Goal: Task Accomplishment & Management: Manage account settings

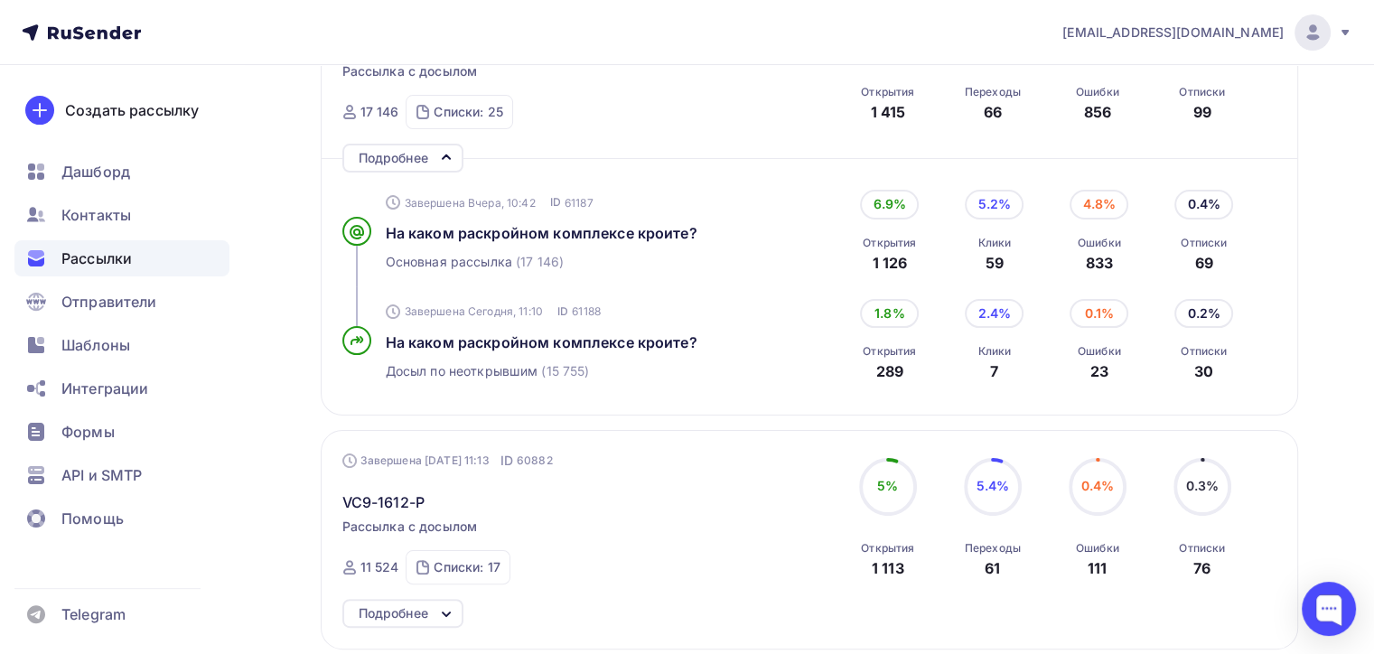
scroll to position [181, 0]
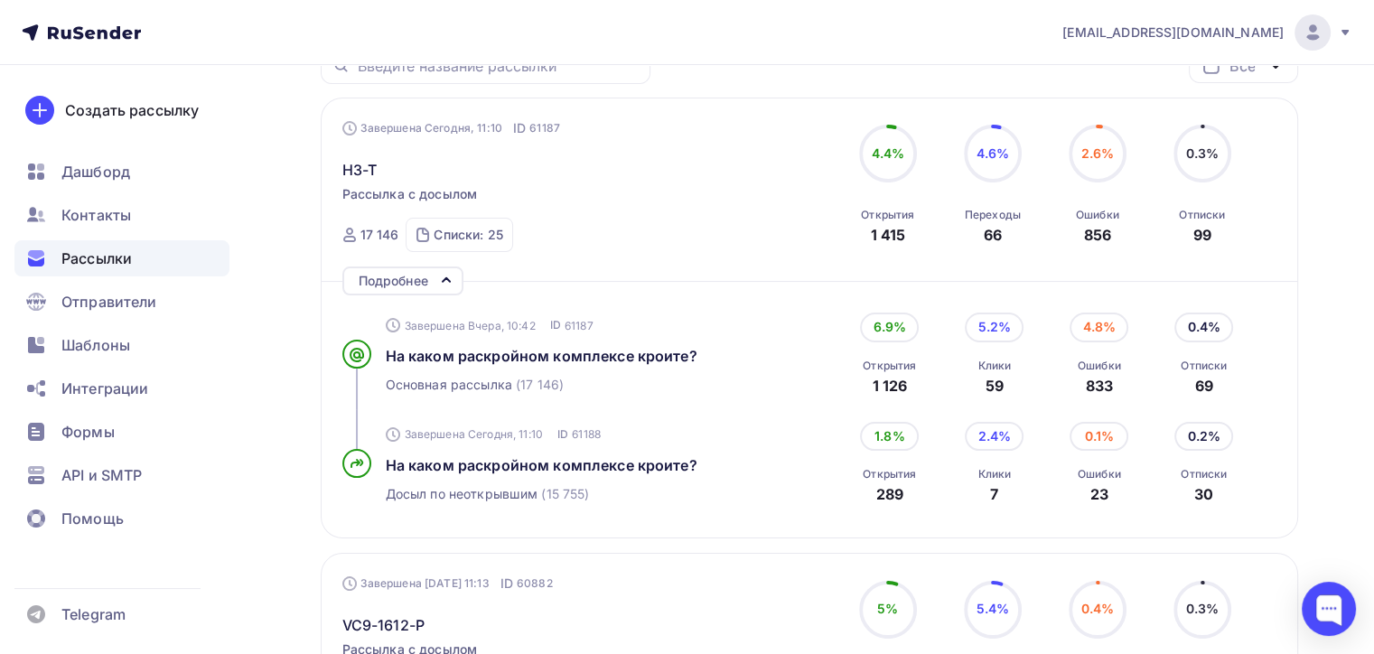
click at [160, 272] on div "Рассылки" at bounding box center [121, 258] width 215 height 36
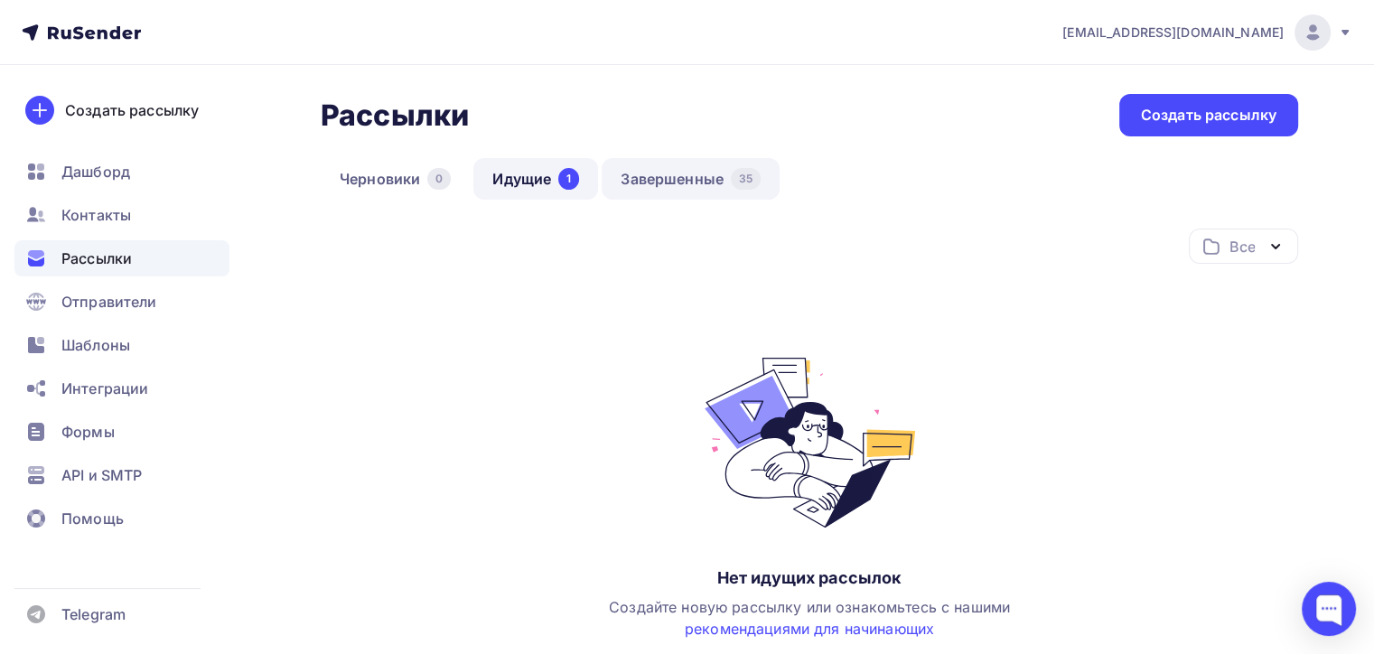
click at [694, 188] on link "Завершенные 35" at bounding box center [691, 179] width 178 height 42
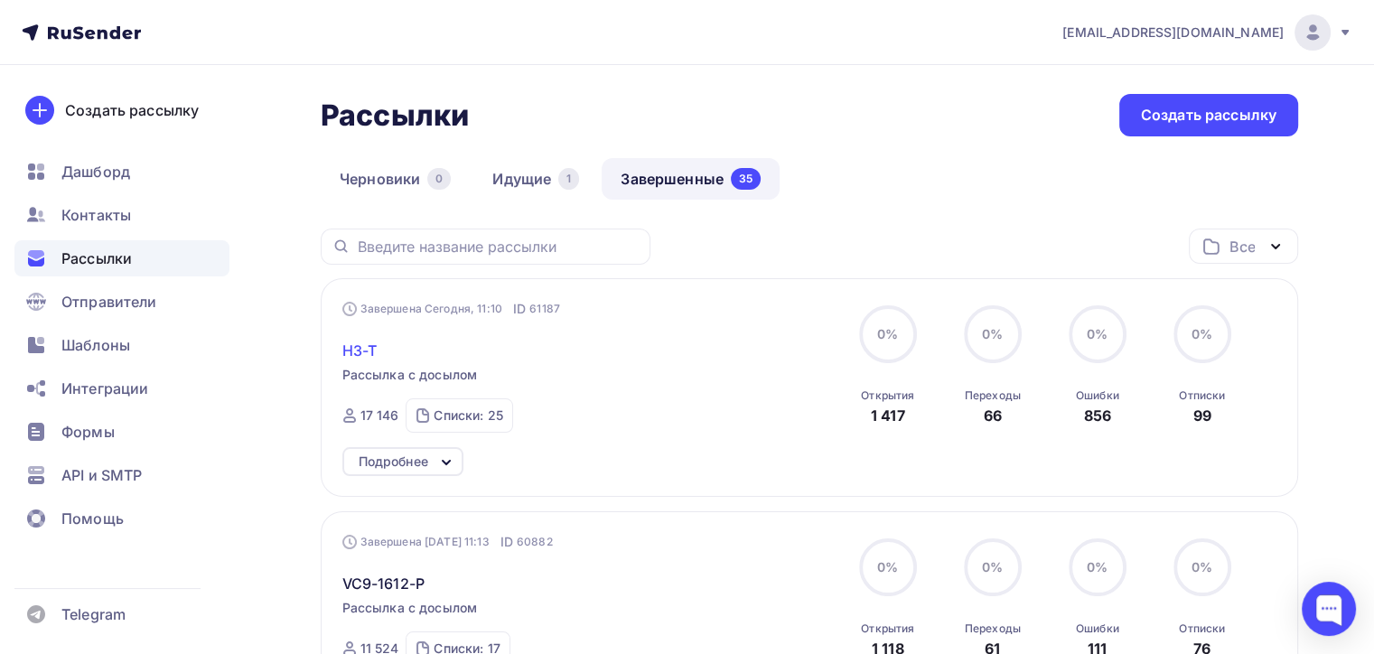
click at [368, 356] on span "H3-T" at bounding box center [359, 351] width 35 height 22
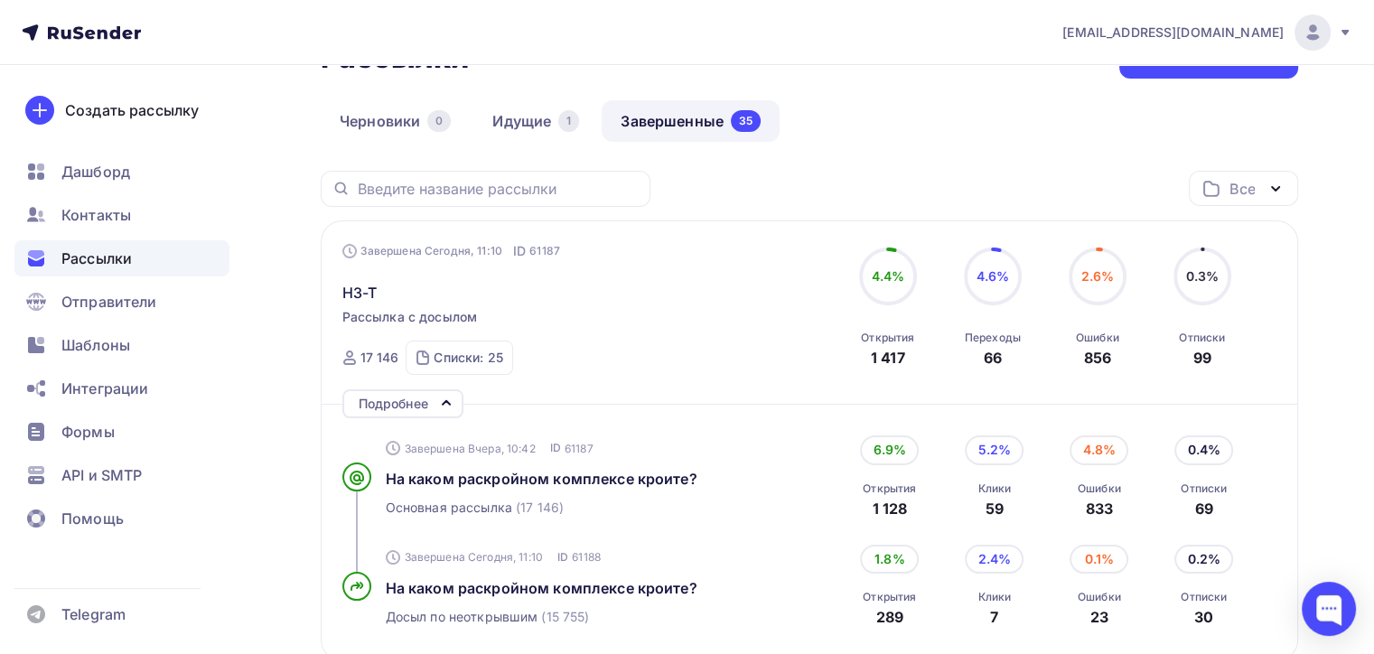
scroll to position [90, 0]
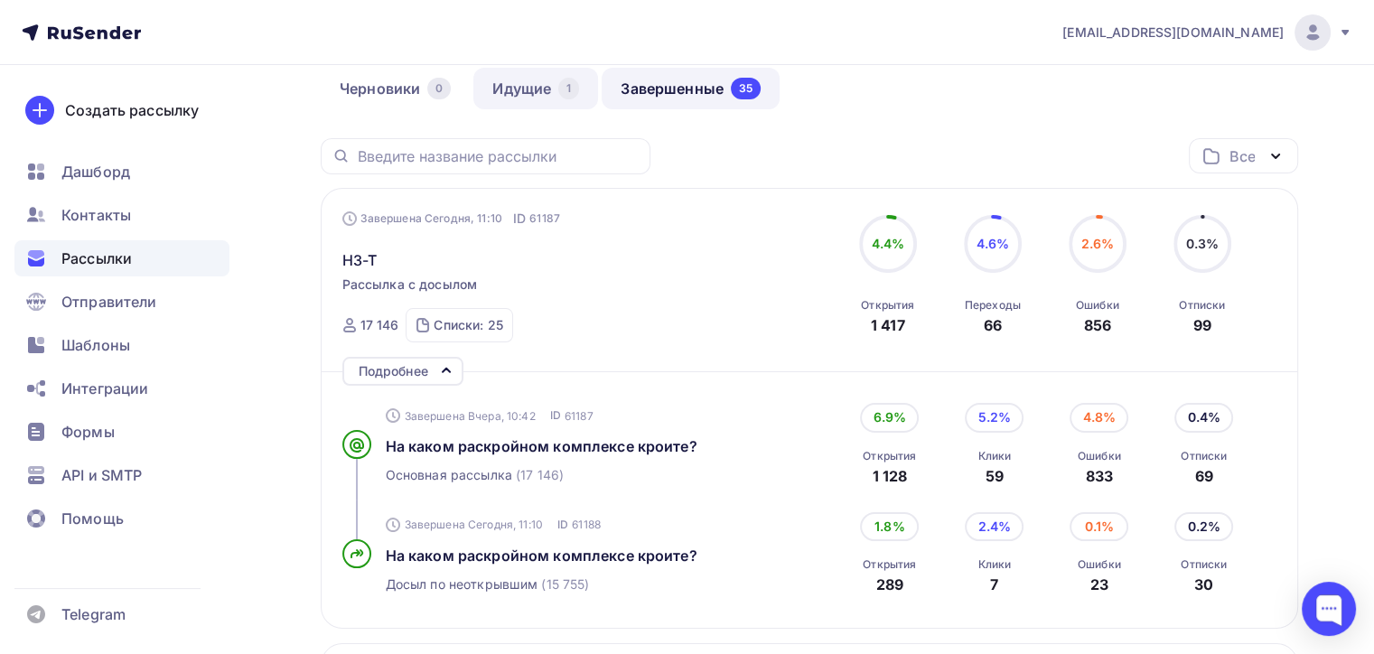
click at [495, 94] on link "Идущие 1" at bounding box center [535, 89] width 125 height 42
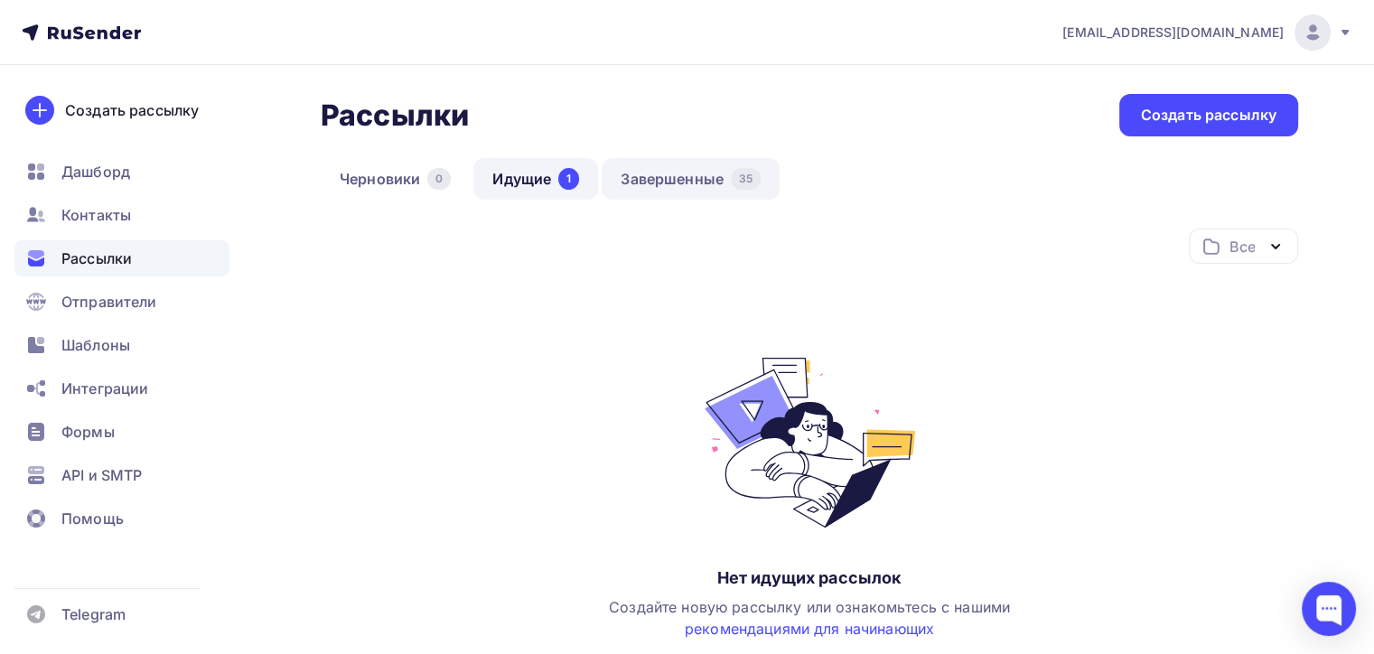
click at [638, 184] on link "Завершенные 35" at bounding box center [691, 179] width 178 height 42
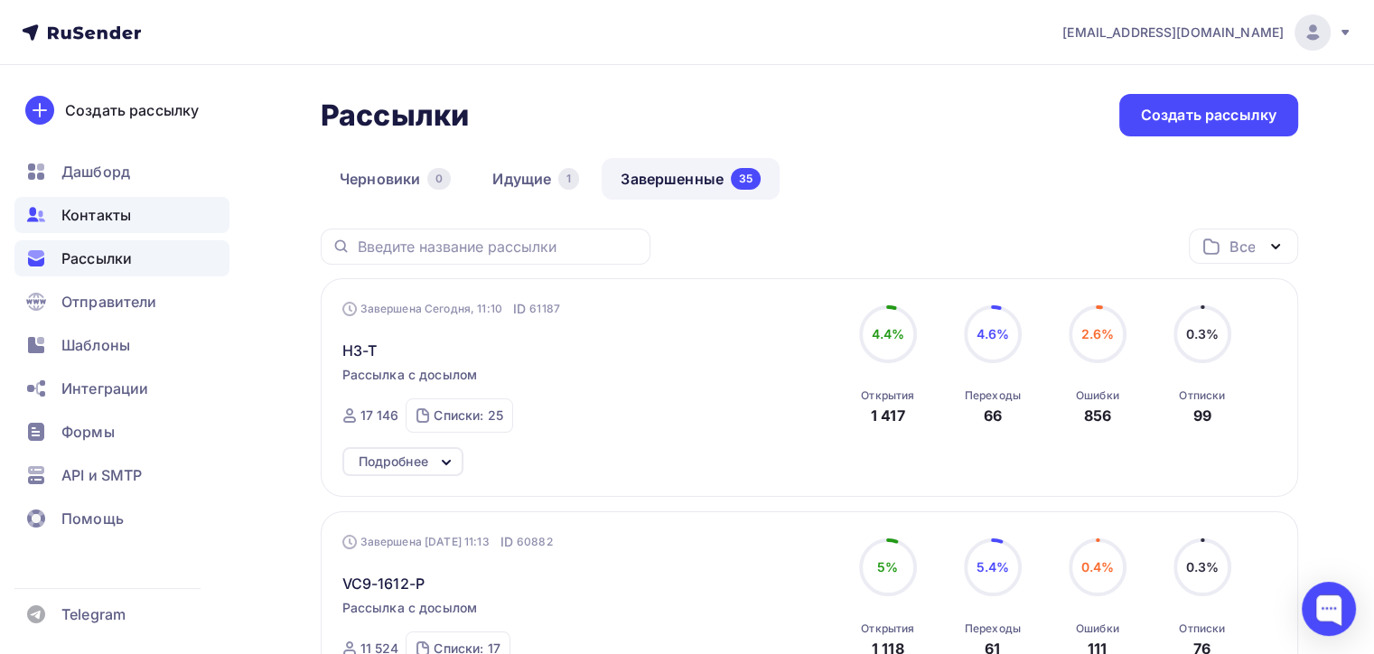
click at [135, 205] on div "Контакты" at bounding box center [121, 215] width 215 height 36
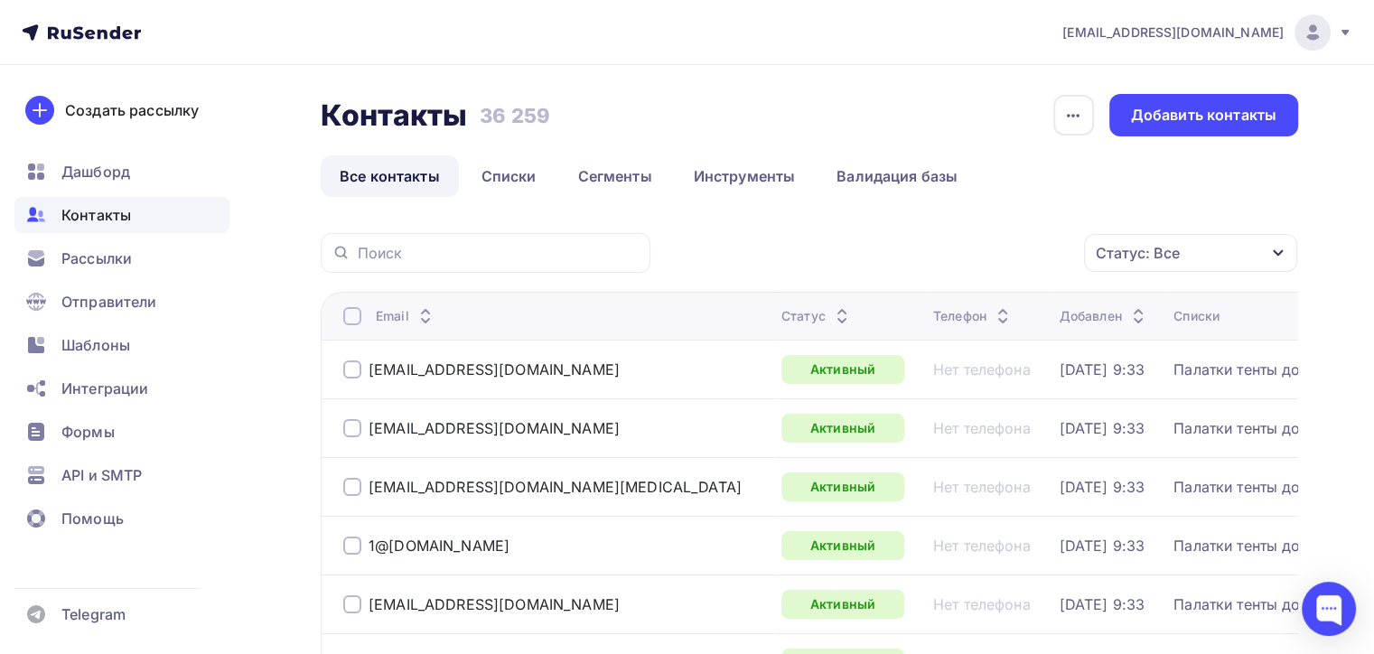
click at [1116, 263] on div "Статус: Все" at bounding box center [1138, 253] width 84 height 22
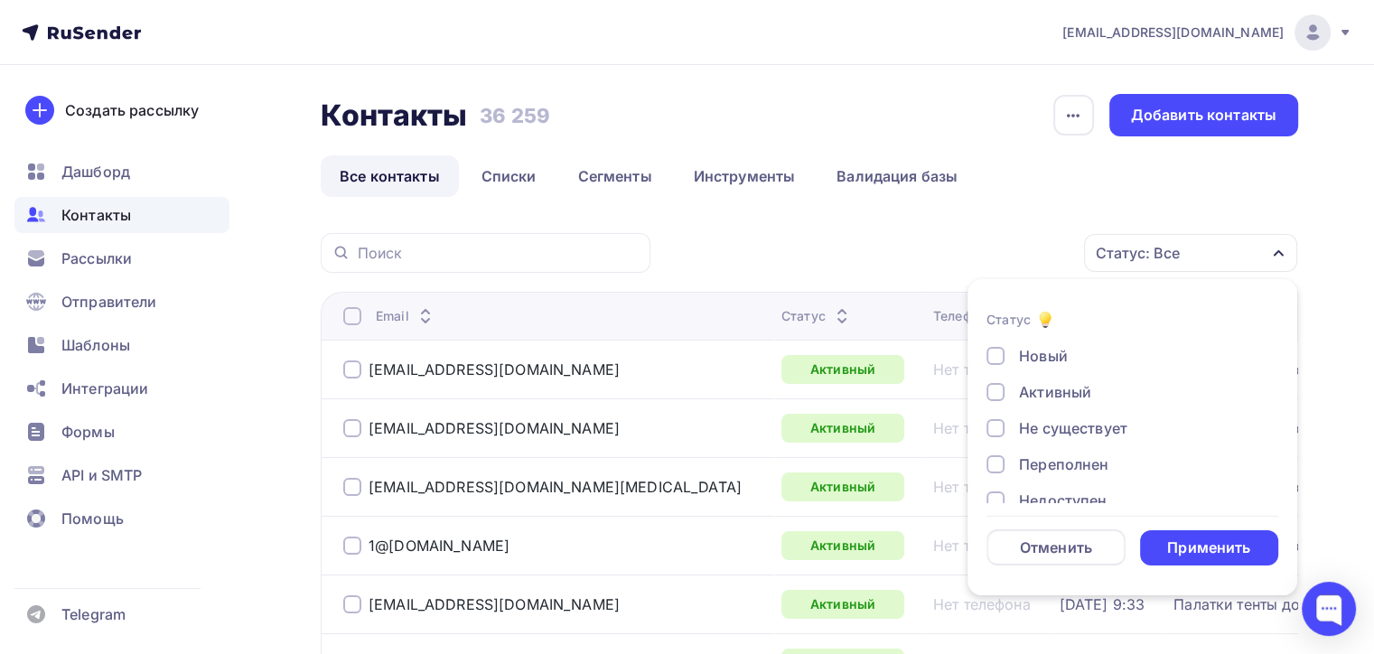
click at [994, 437] on div at bounding box center [995, 428] width 18 height 18
click at [995, 502] on div at bounding box center [995, 500] width 18 height 18
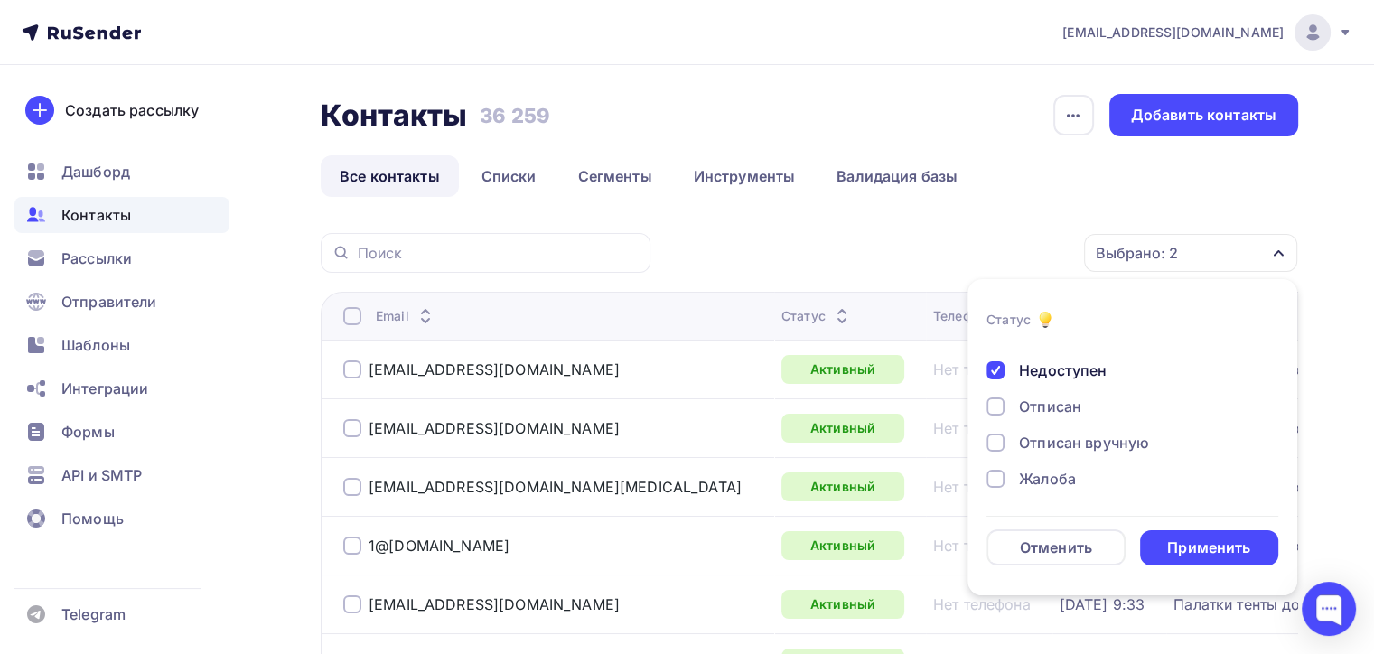
scroll to position [130, 0]
click at [1005, 413] on div "Отписан" at bounding box center [1121, 407] width 271 height 22
click at [1005, 451] on div "Отписан вручную" at bounding box center [1121, 443] width 271 height 22
click at [997, 471] on div at bounding box center [995, 479] width 18 height 18
click at [1228, 552] on div "Применить" at bounding box center [1208, 547] width 83 height 21
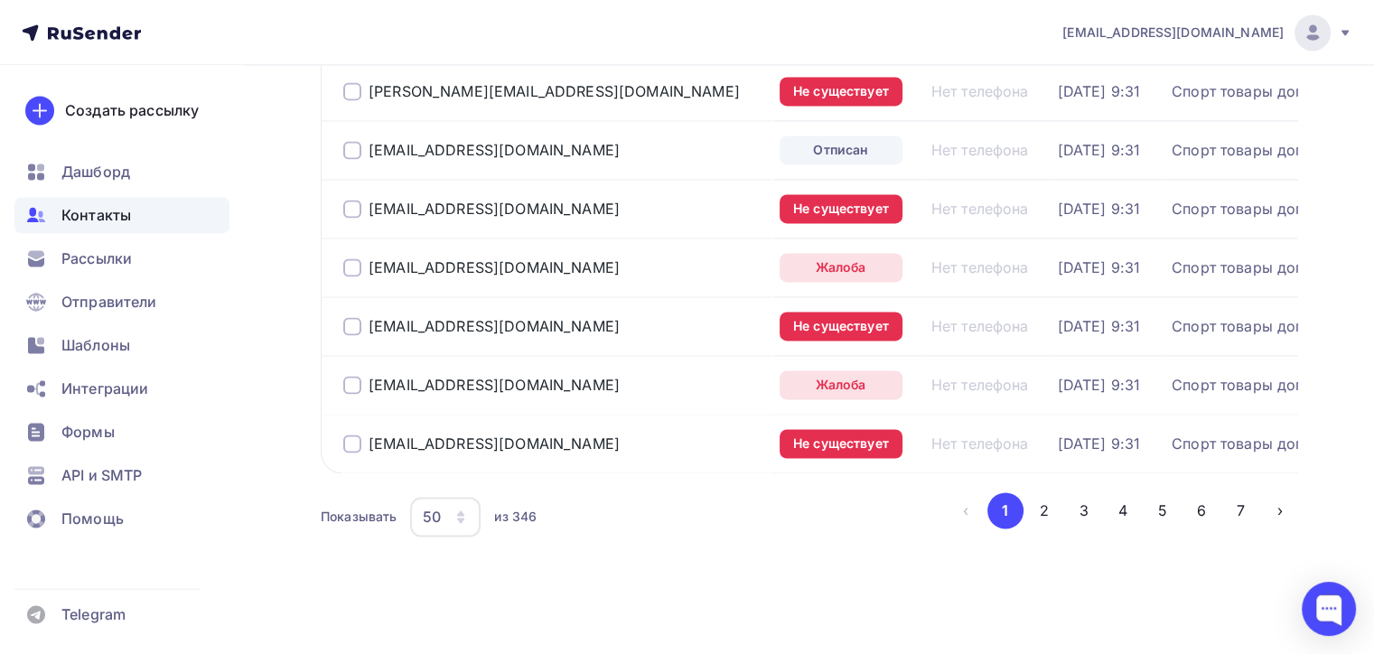
scroll to position [2810, 0]
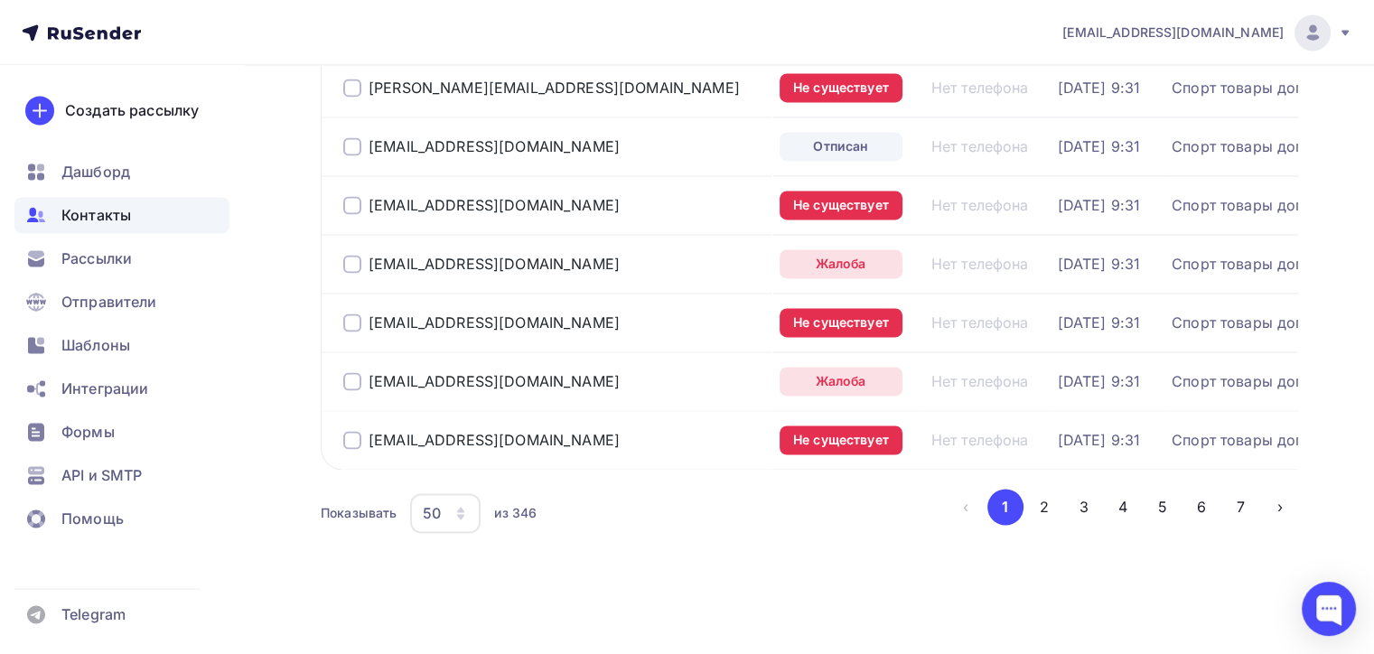
click at [466, 516] on icon "button" at bounding box center [460, 513] width 14 height 14
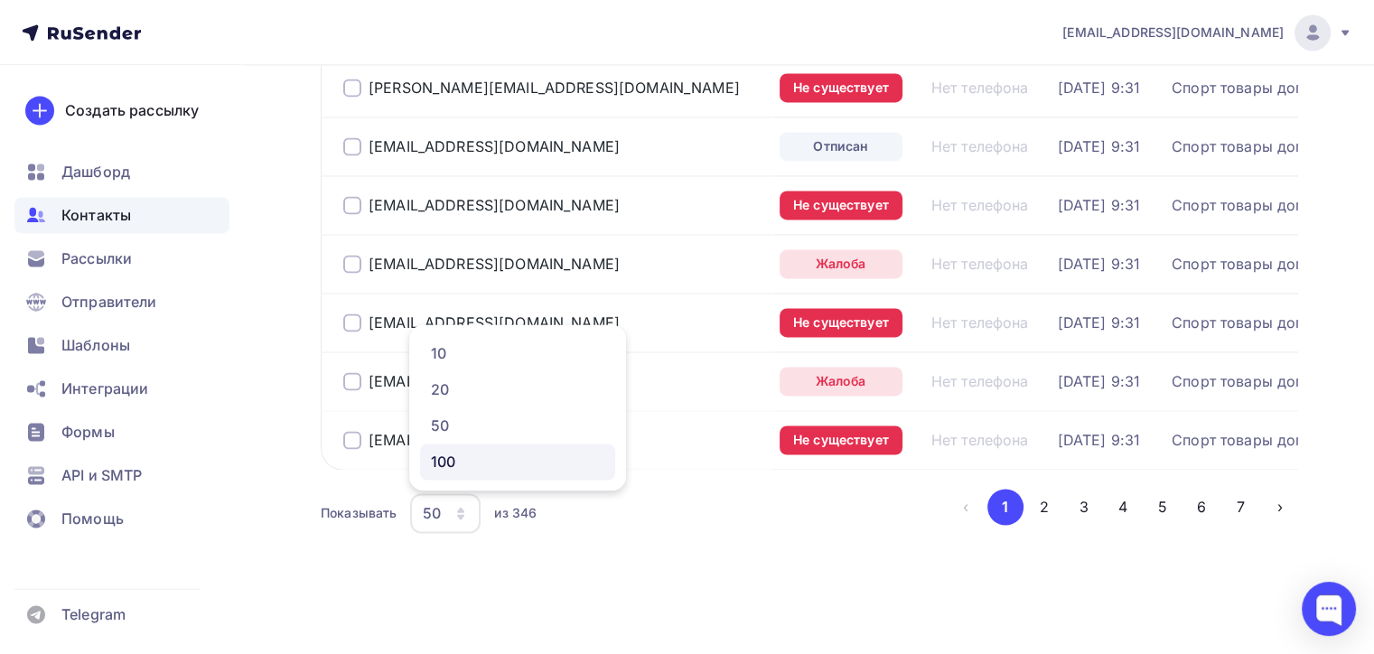
click at [480, 458] on div "100" at bounding box center [517, 462] width 173 height 22
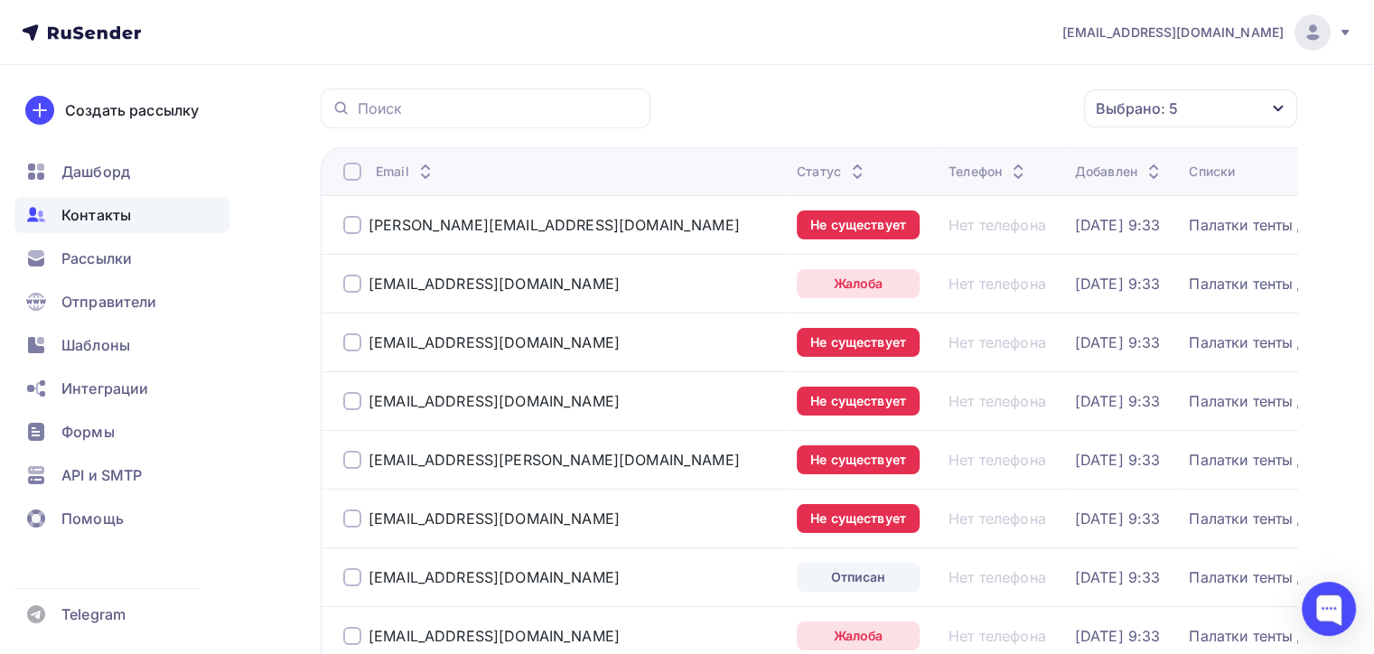
scroll to position [0, 0]
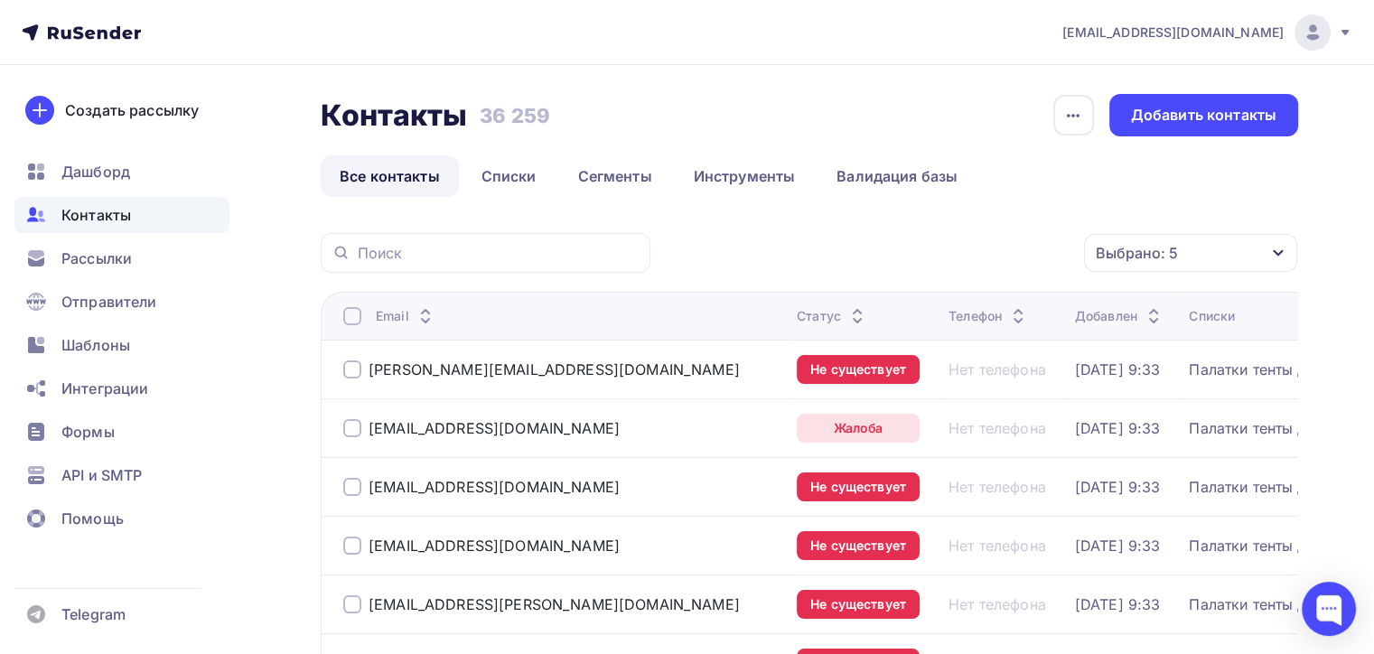
click at [354, 319] on div at bounding box center [352, 316] width 18 height 18
click at [921, 244] on div "Действие" at bounding box center [949, 253] width 238 height 35
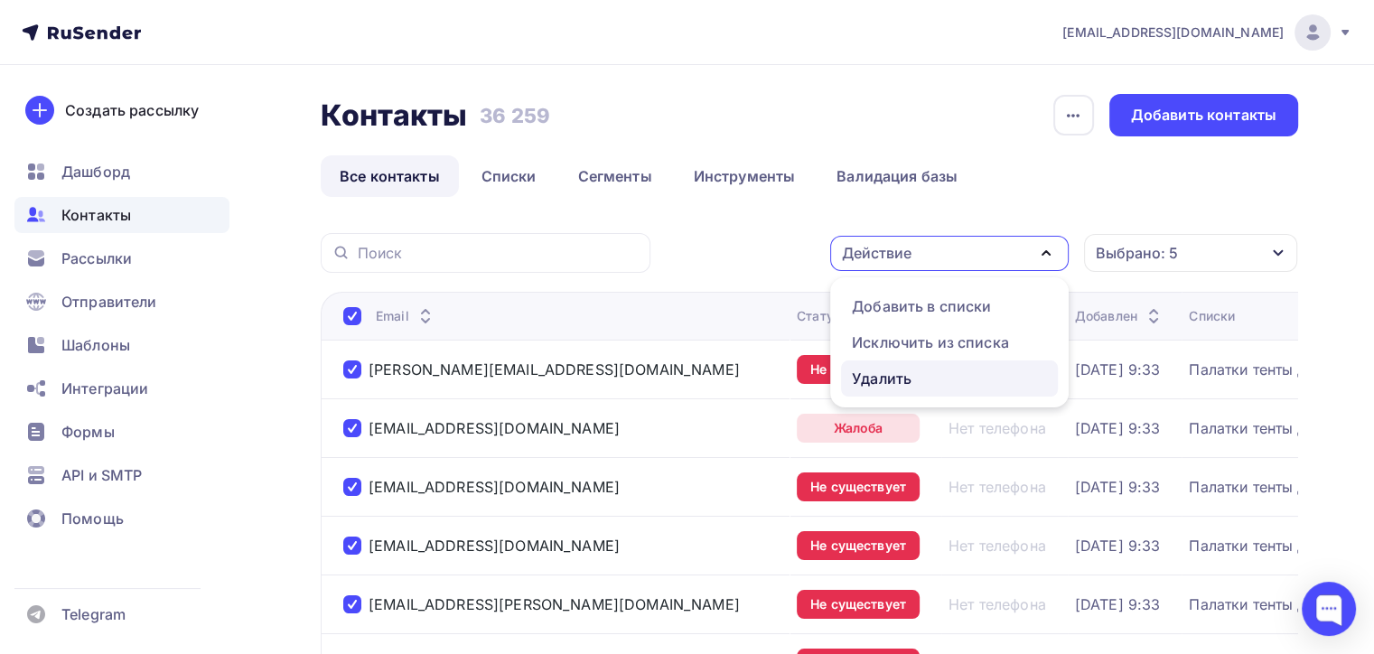
click at [903, 366] on link "Удалить" at bounding box center [949, 378] width 217 height 36
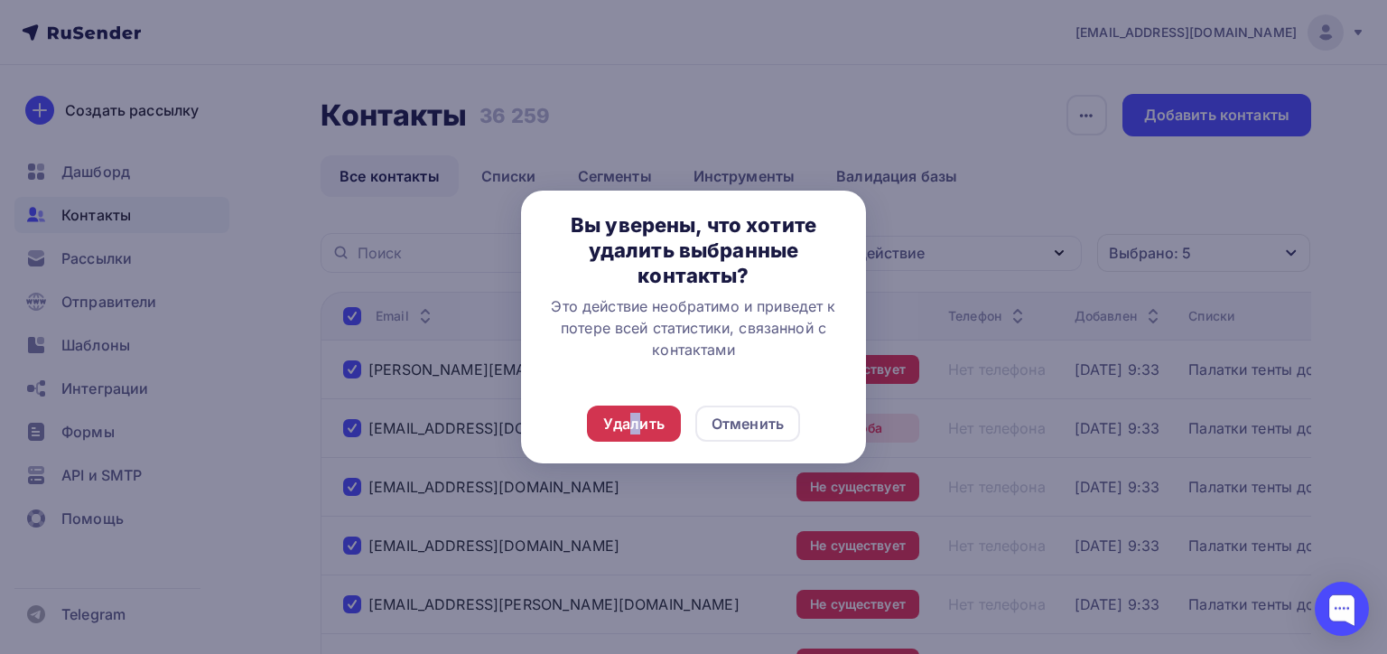
click at [636, 408] on div "Удалить Отменить" at bounding box center [693, 423] width 345 height 79
click at [611, 426] on div "Удалить" at bounding box center [633, 424] width 61 height 22
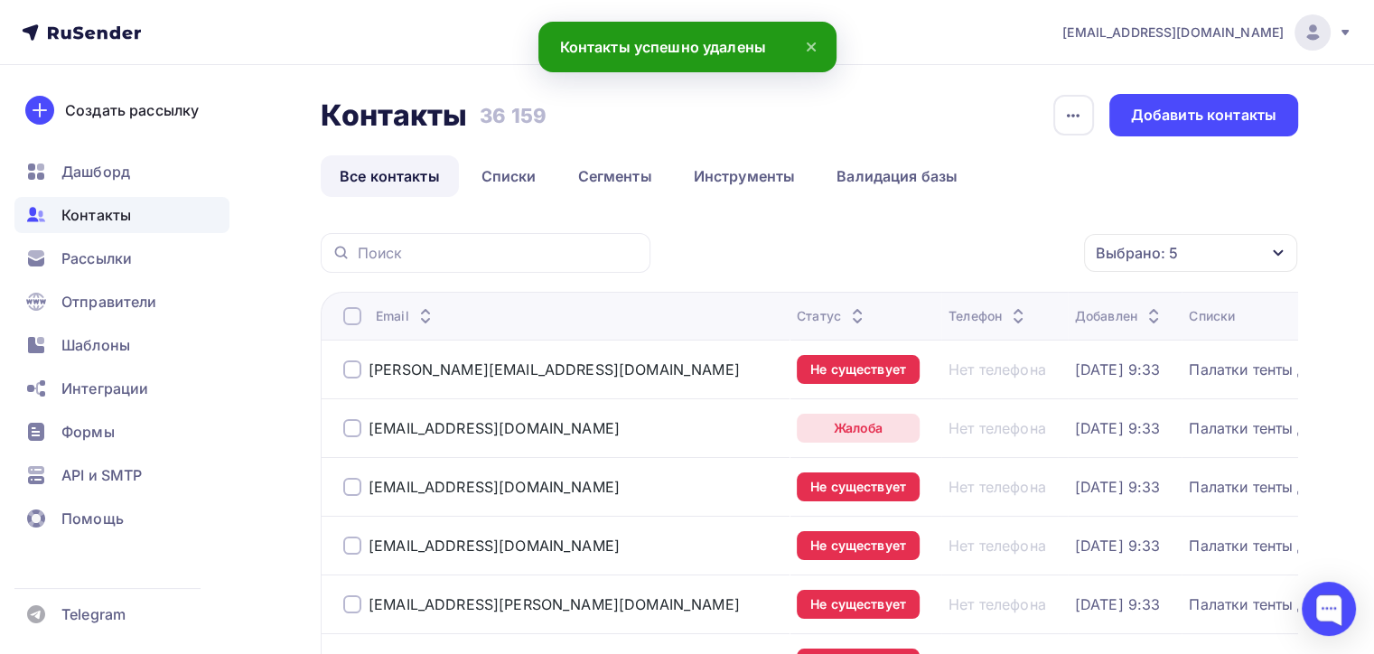
click at [353, 321] on div at bounding box center [352, 316] width 18 height 18
click at [354, 318] on div at bounding box center [352, 316] width 18 height 18
click at [989, 249] on div "Действие" at bounding box center [949, 253] width 238 height 35
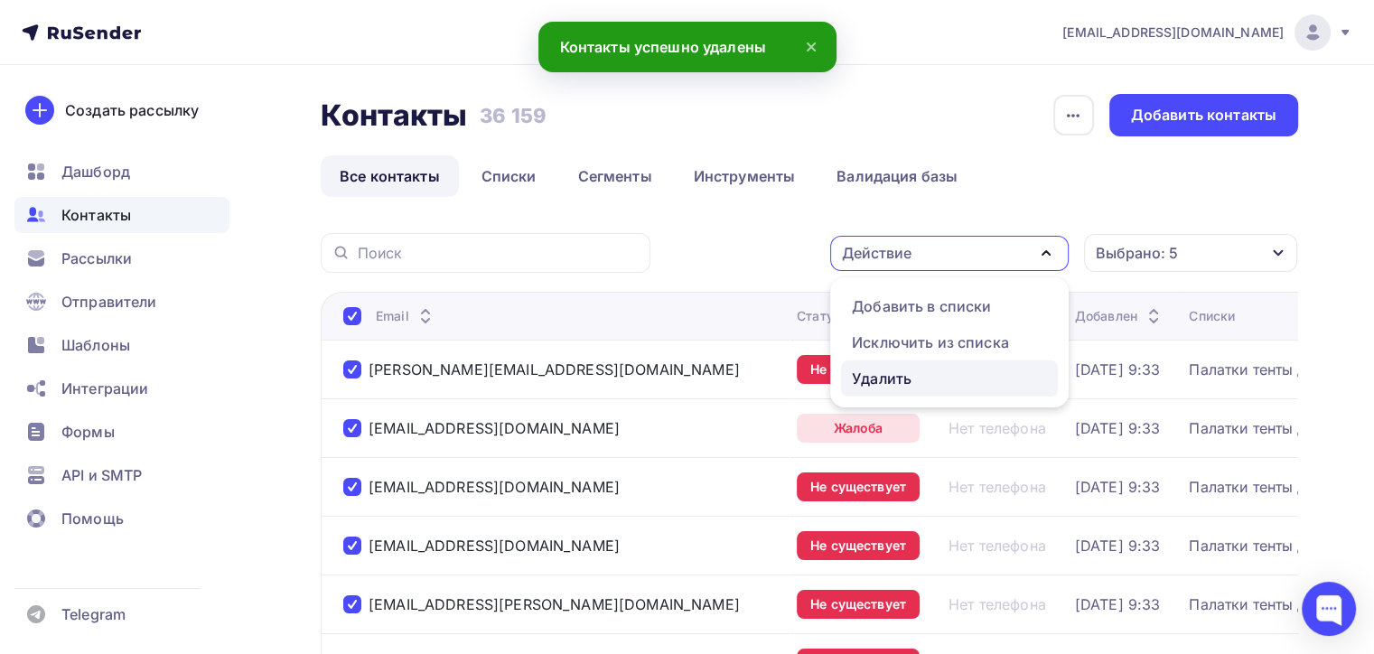
click at [968, 382] on div "Удалить" at bounding box center [949, 379] width 195 height 22
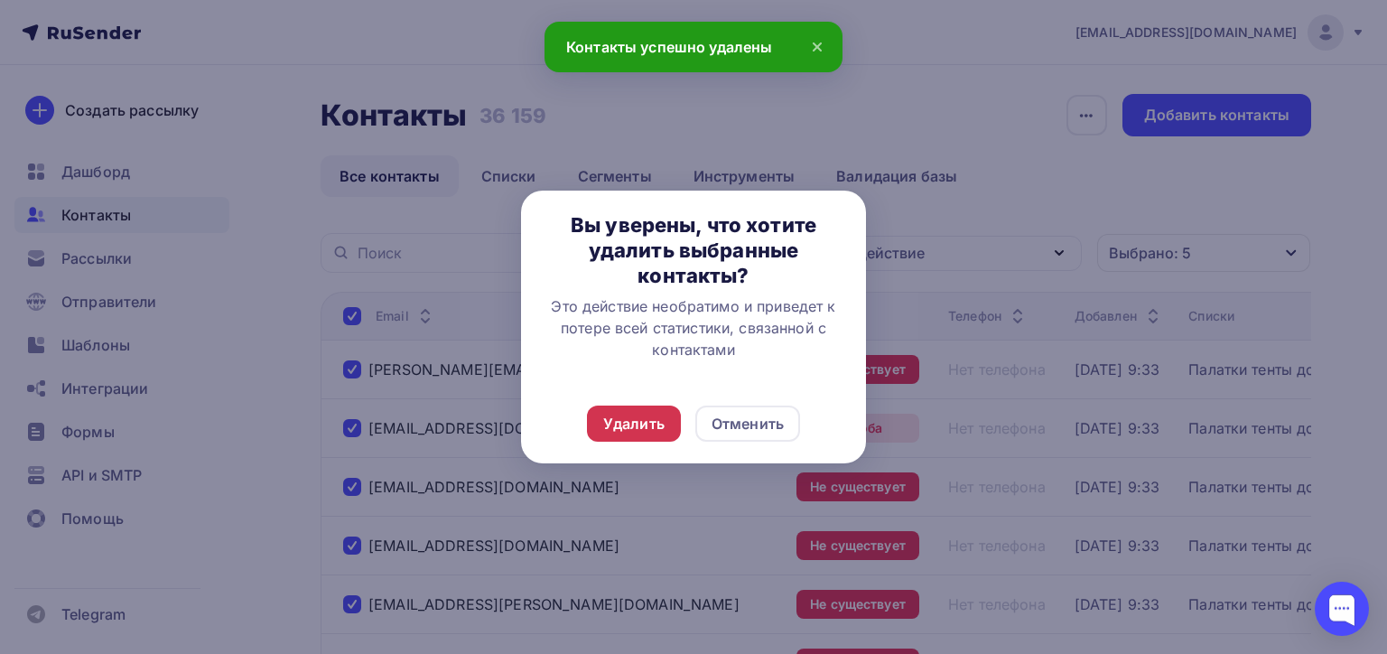
click at [618, 413] on div "Удалить" at bounding box center [633, 424] width 61 height 22
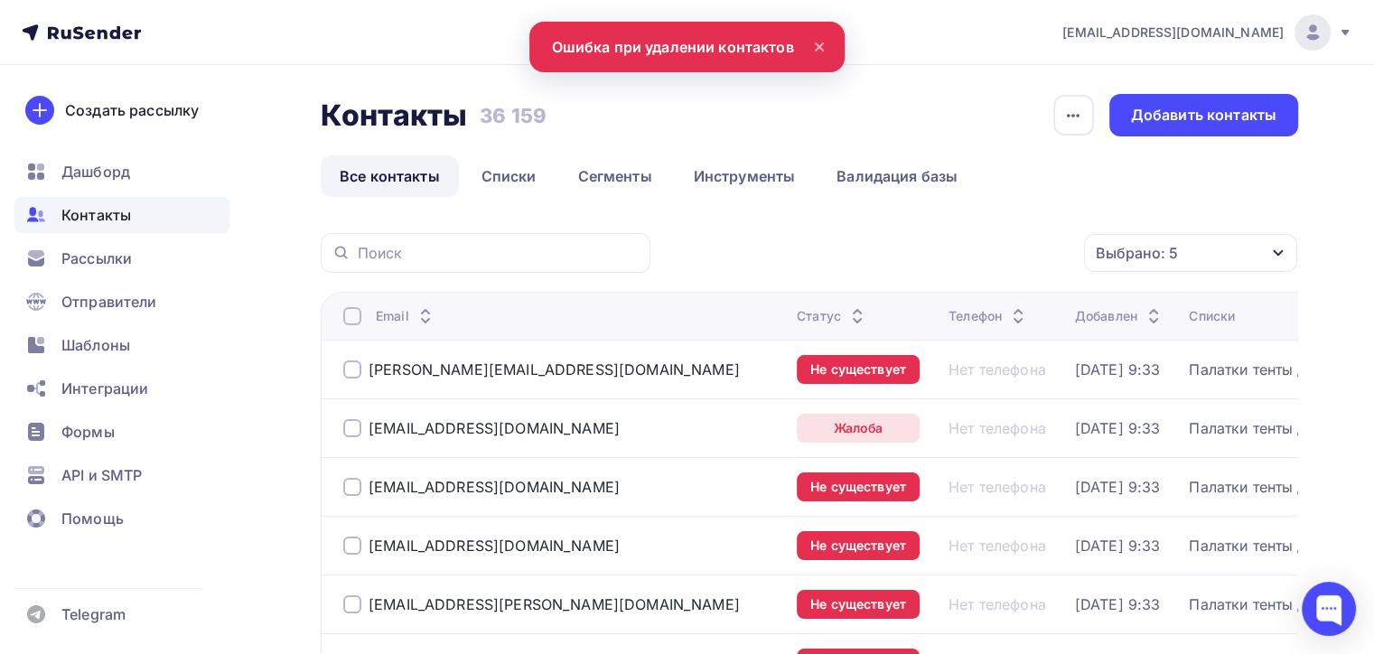
click at [356, 322] on div at bounding box center [352, 316] width 18 height 18
click at [351, 310] on div at bounding box center [352, 316] width 18 height 18
click at [851, 250] on div "Действие" at bounding box center [877, 253] width 70 height 22
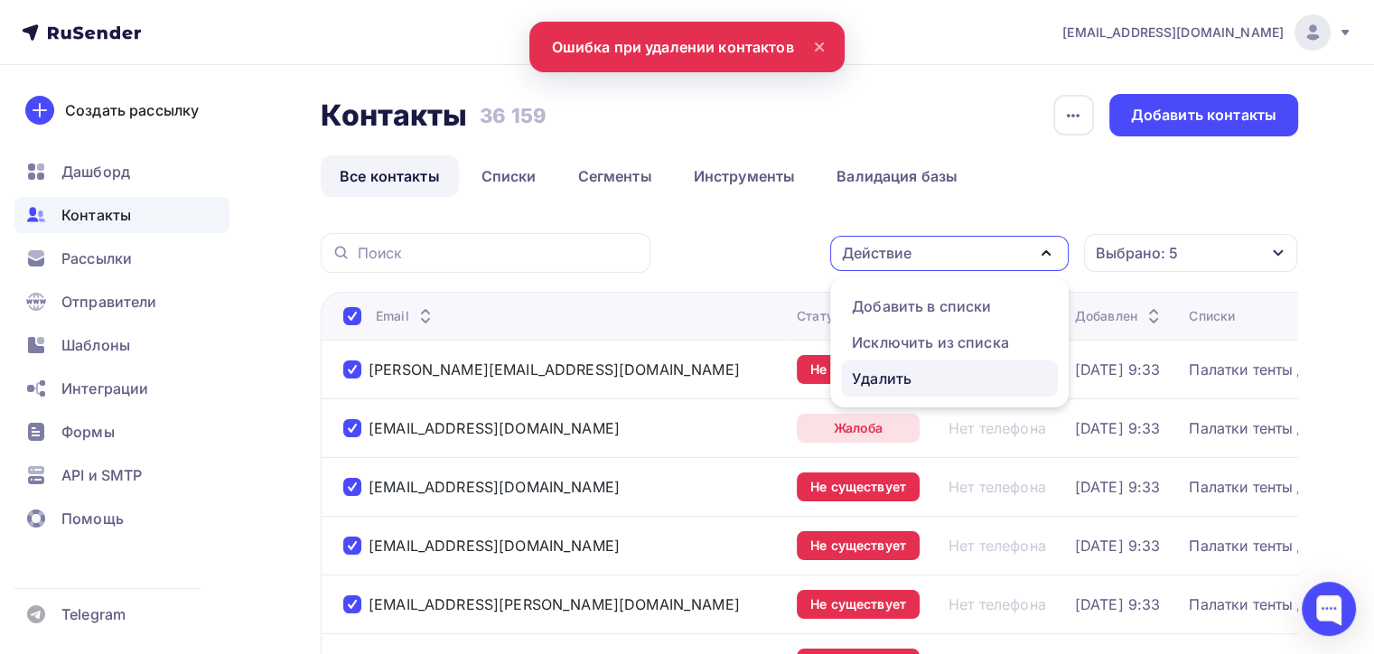
click at [849, 372] on link "Удалить" at bounding box center [949, 378] width 217 height 36
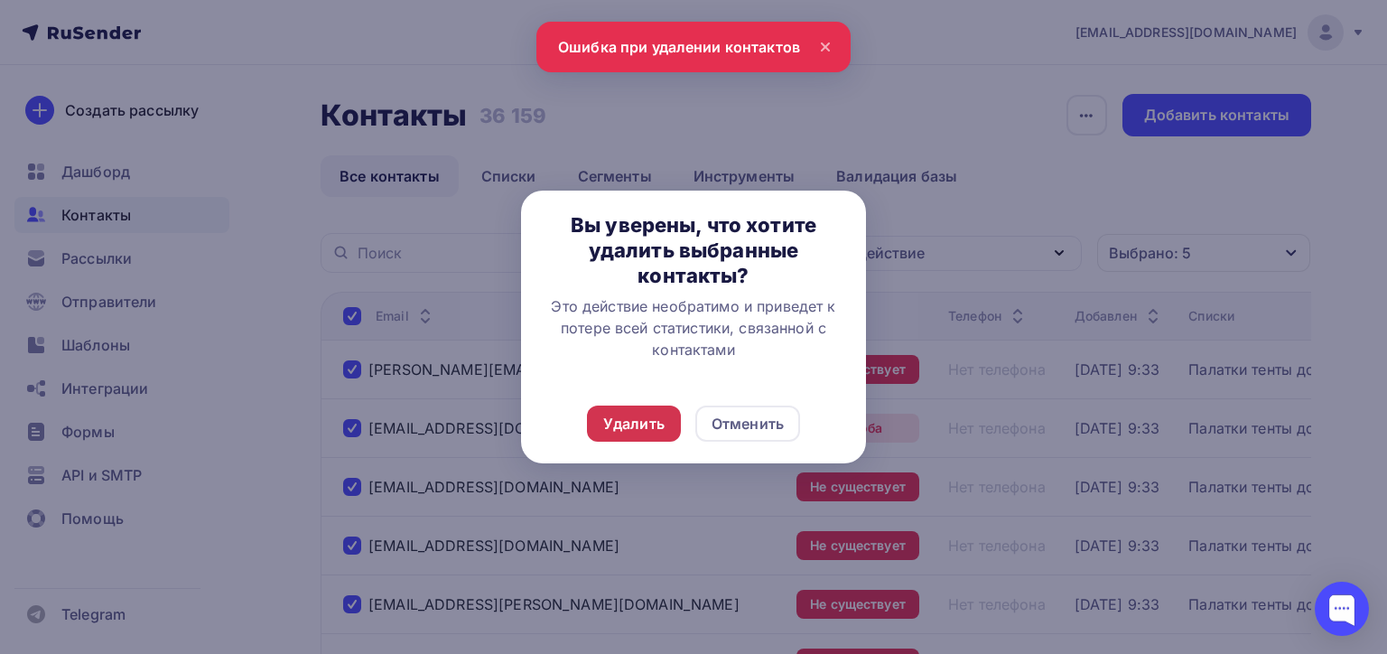
click at [606, 426] on div "Удалить" at bounding box center [633, 424] width 61 height 22
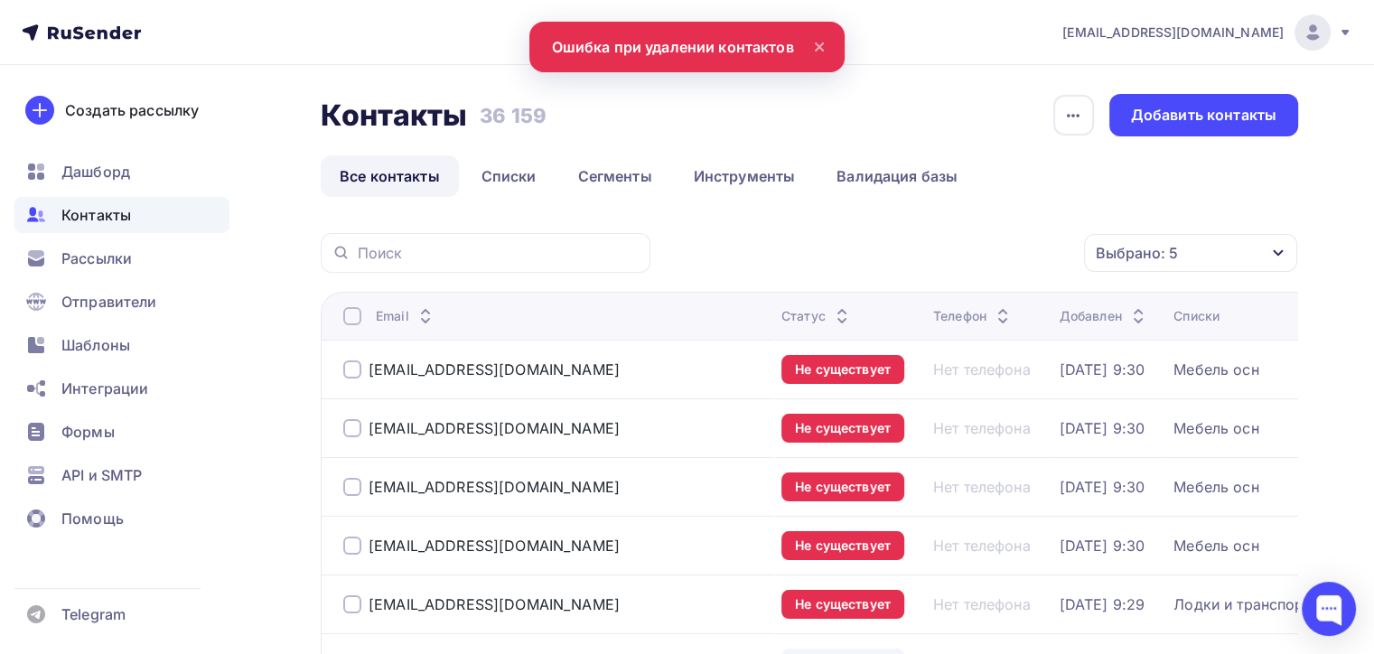
click at [351, 314] on div at bounding box center [352, 316] width 18 height 18
drag, startPoint x: 345, startPoint y: 311, endPoint x: 358, endPoint y: 312, distance: 12.7
click at [346, 311] on div at bounding box center [352, 316] width 18 height 18
click at [1013, 251] on div "Действие" at bounding box center [949, 253] width 238 height 35
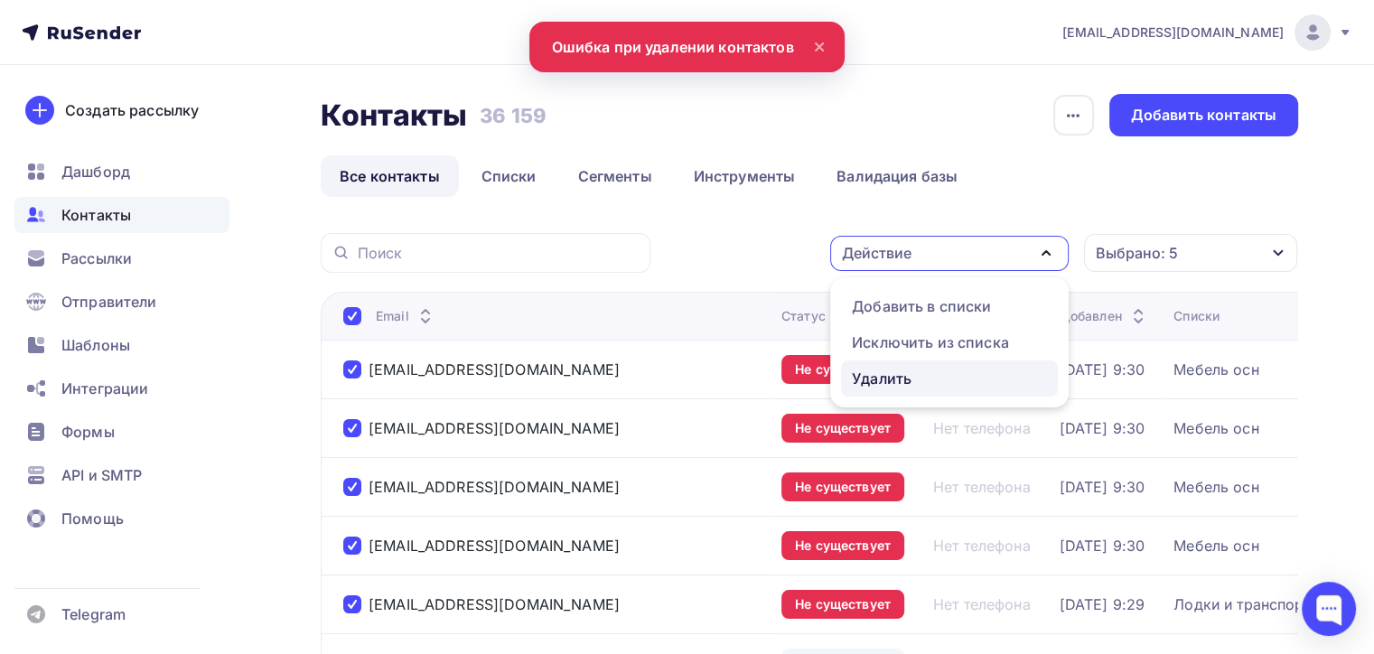
click at [936, 379] on div "Удалить" at bounding box center [949, 379] width 195 height 22
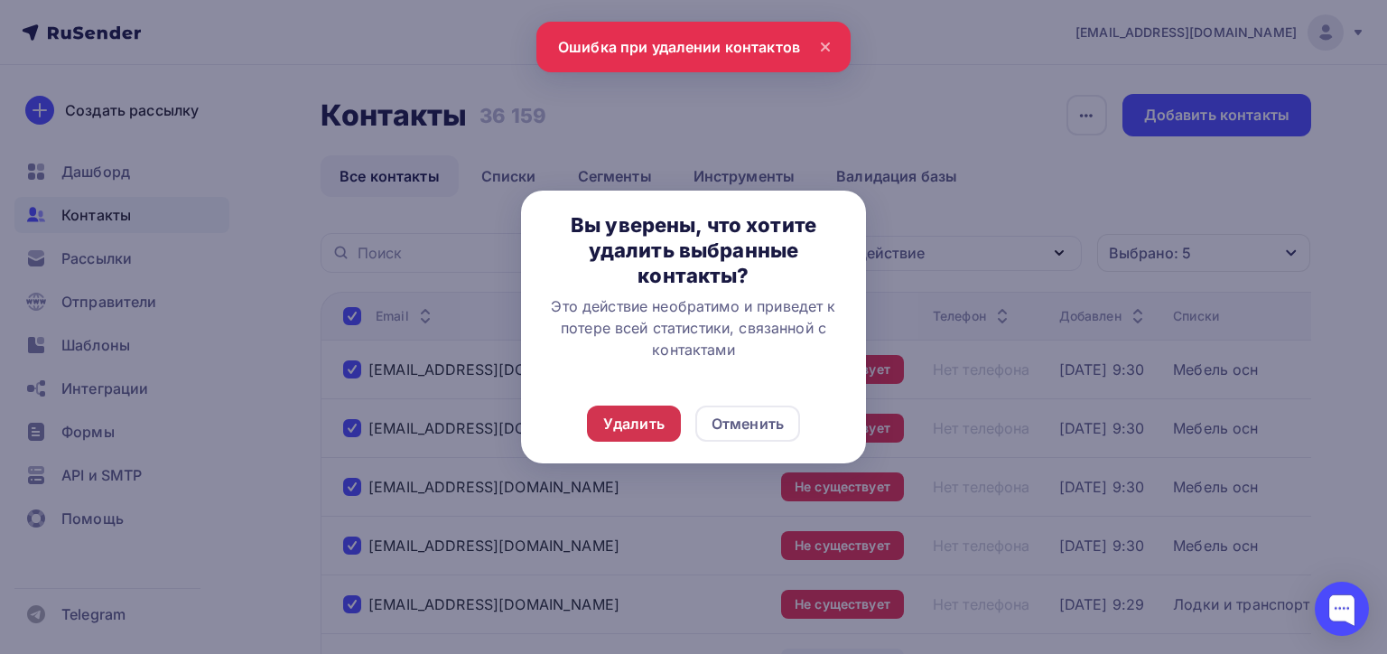
click at [629, 424] on div "Удалить" at bounding box center [633, 424] width 61 height 22
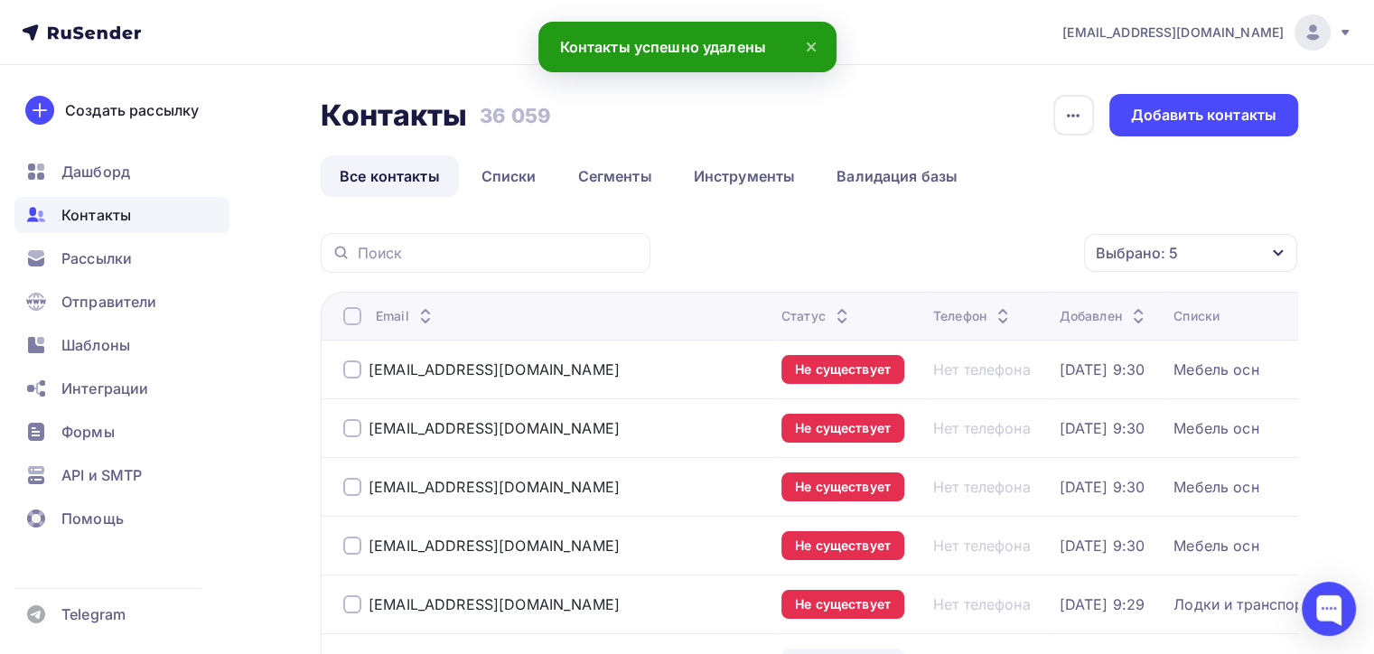
click at [343, 321] on div at bounding box center [352, 316] width 18 height 18
click at [362, 311] on div "Email" at bounding box center [555, 316] width 424 height 18
click at [350, 318] on div at bounding box center [352, 316] width 18 height 18
click at [987, 256] on div "Действие" at bounding box center [949, 253] width 238 height 35
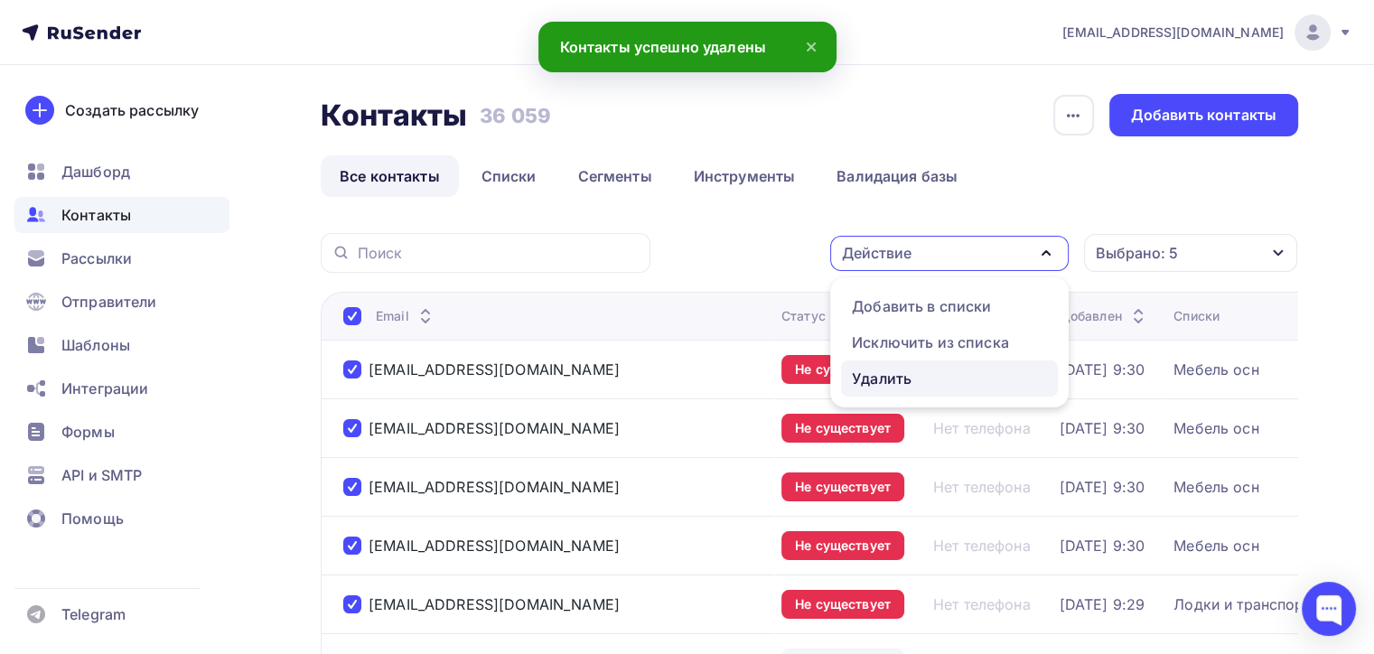
click at [914, 365] on link "Удалить" at bounding box center [949, 378] width 217 height 36
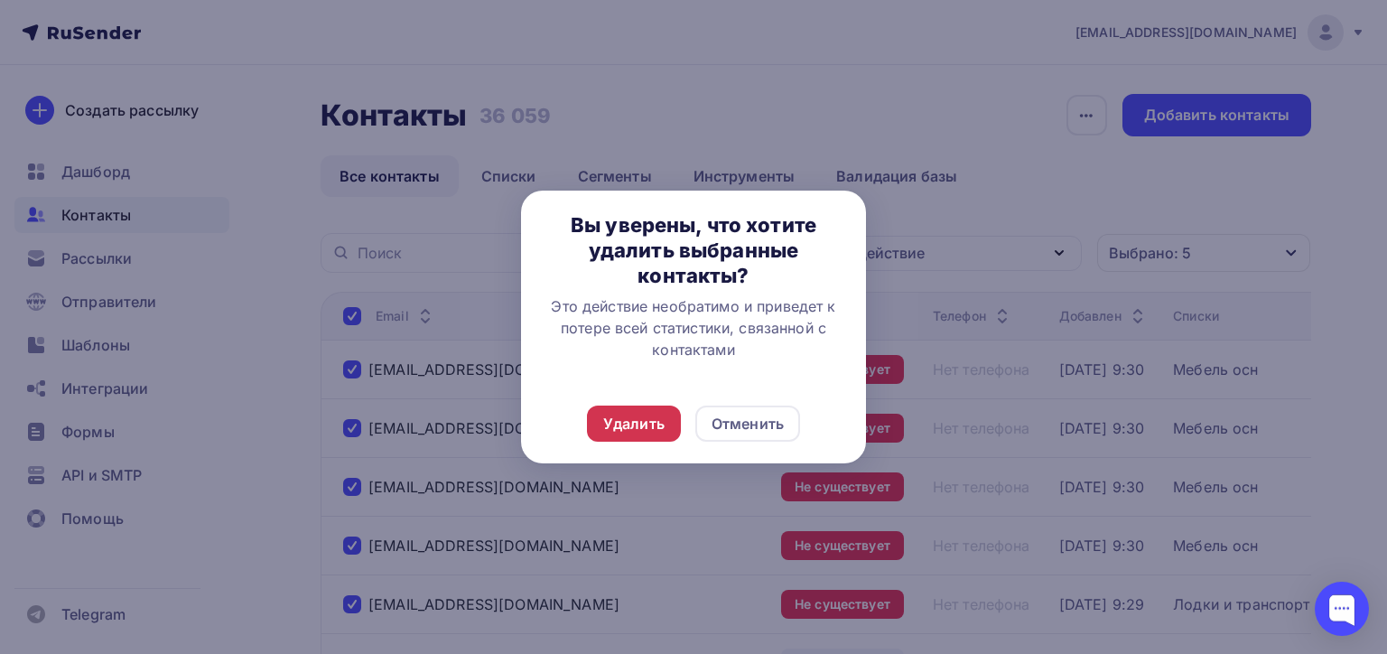
click at [625, 426] on div "Удалить" at bounding box center [633, 424] width 61 height 22
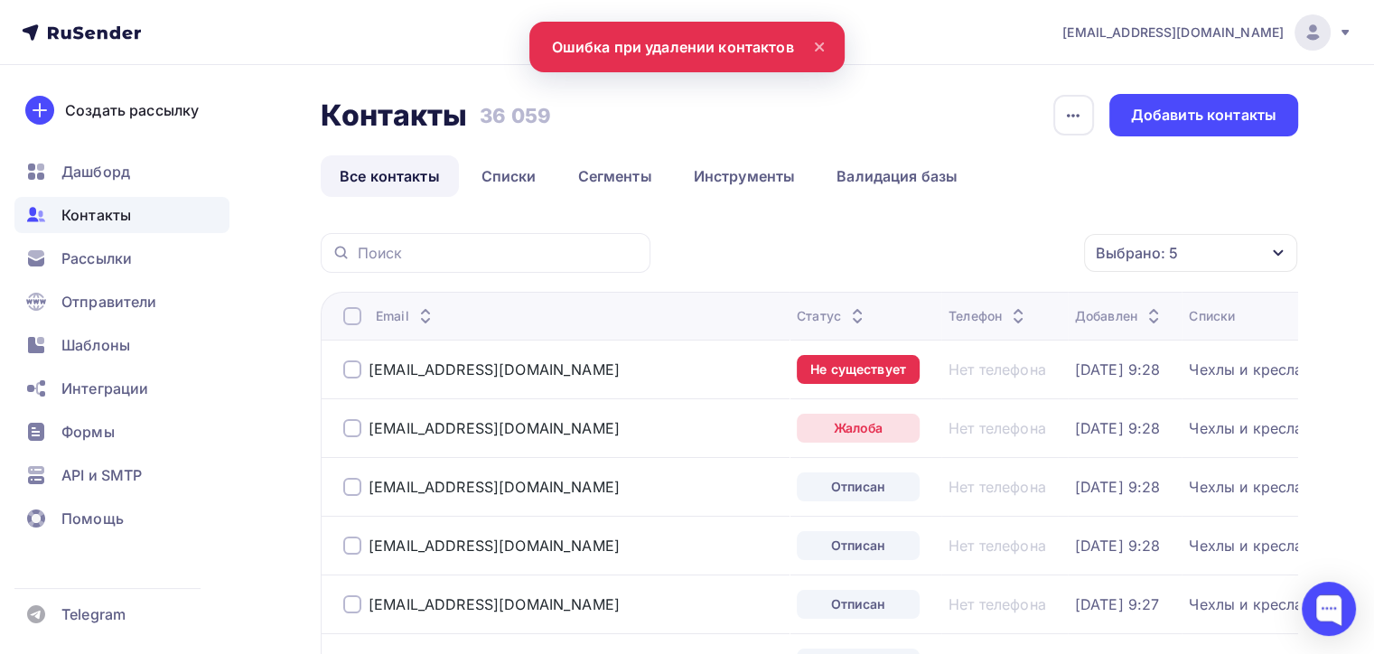
click at [353, 309] on div at bounding box center [352, 316] width 18 height 18
click at [343, 317] on div at bounding box center [352, 316] width 18 height 18
click at [952, 260] on div "Действие" at bounding box center [949, 253] width 238 height 35
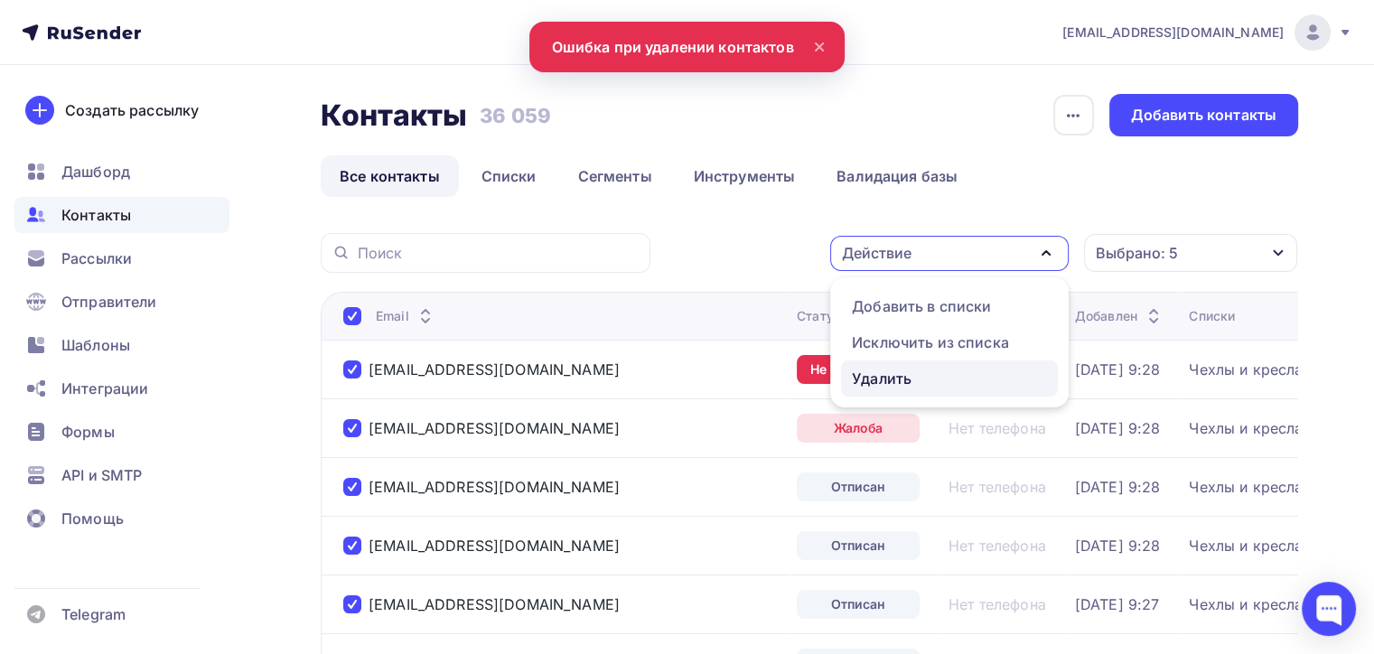
click at [910, 395] on link "Удалить" at bounding box center [949, 378] width 217 height 36
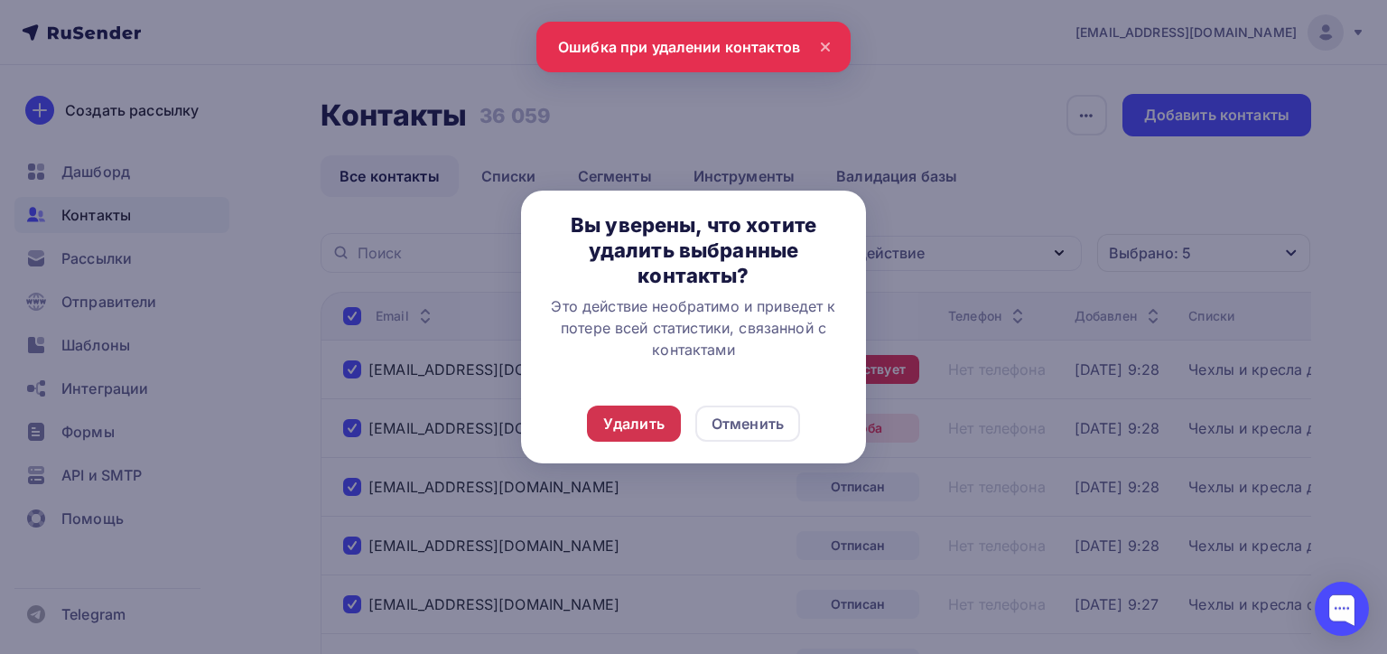
click at [618, 422] on div "Удалить" at bounding box center [633, 424] width 61 height 22
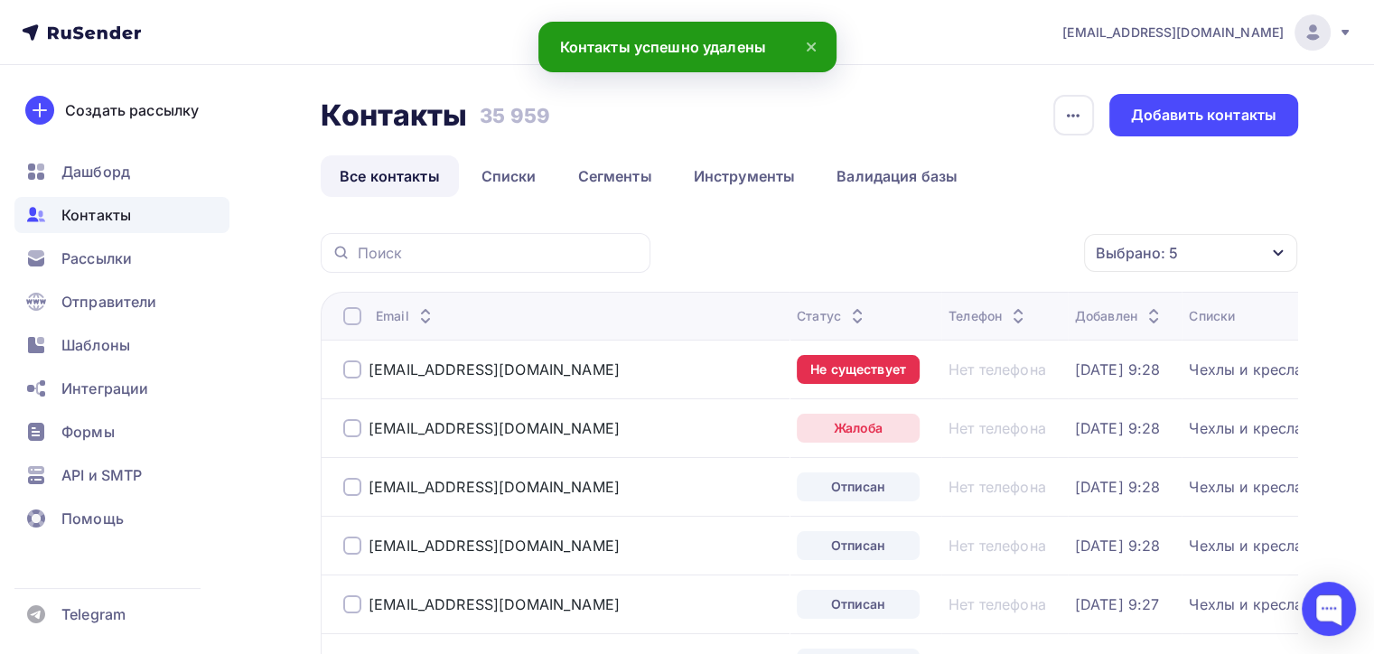
click at [353, 314] on div at bounding box center [352, 316] width 18 height 18
click at [358, 320] on div at bounding box center [352, 316] width 18 height 18
click at [924, 248] on div "Действие" at bounding box center [949, 253] width 238 height 35
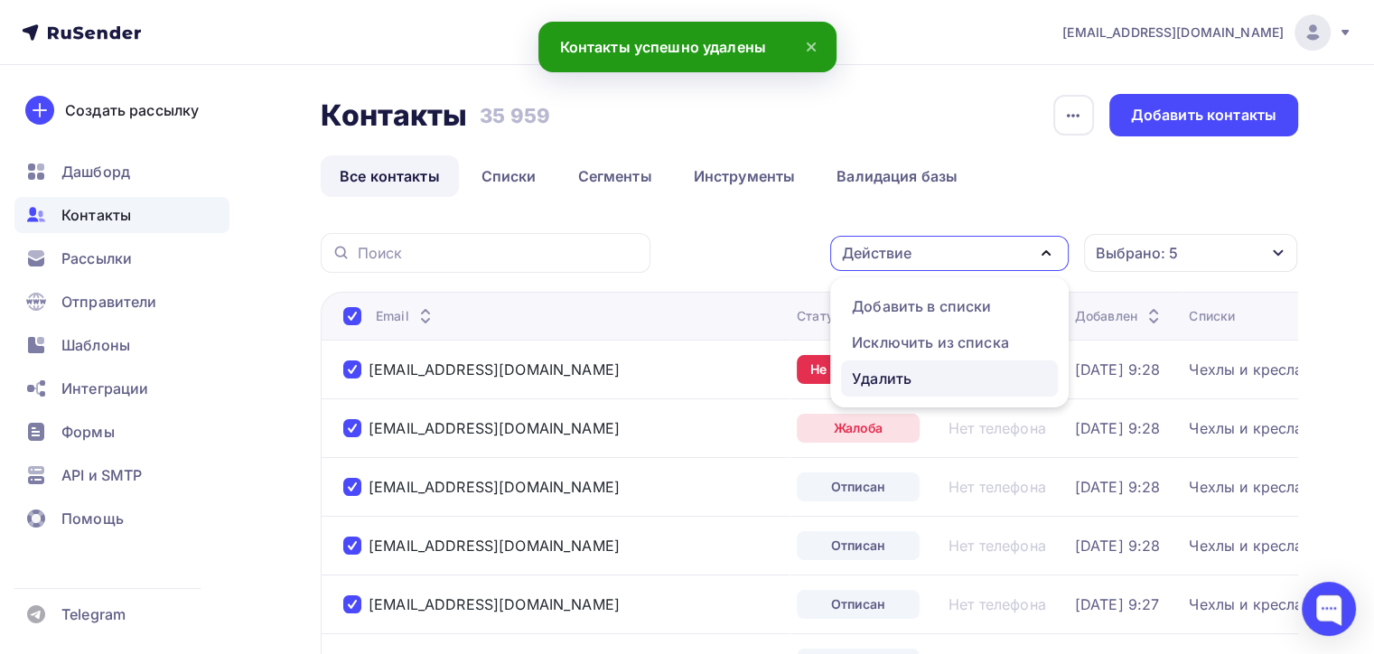
click at [878, 368] on div "Удалить" at bounding box center [882, 379] width 60 height 22
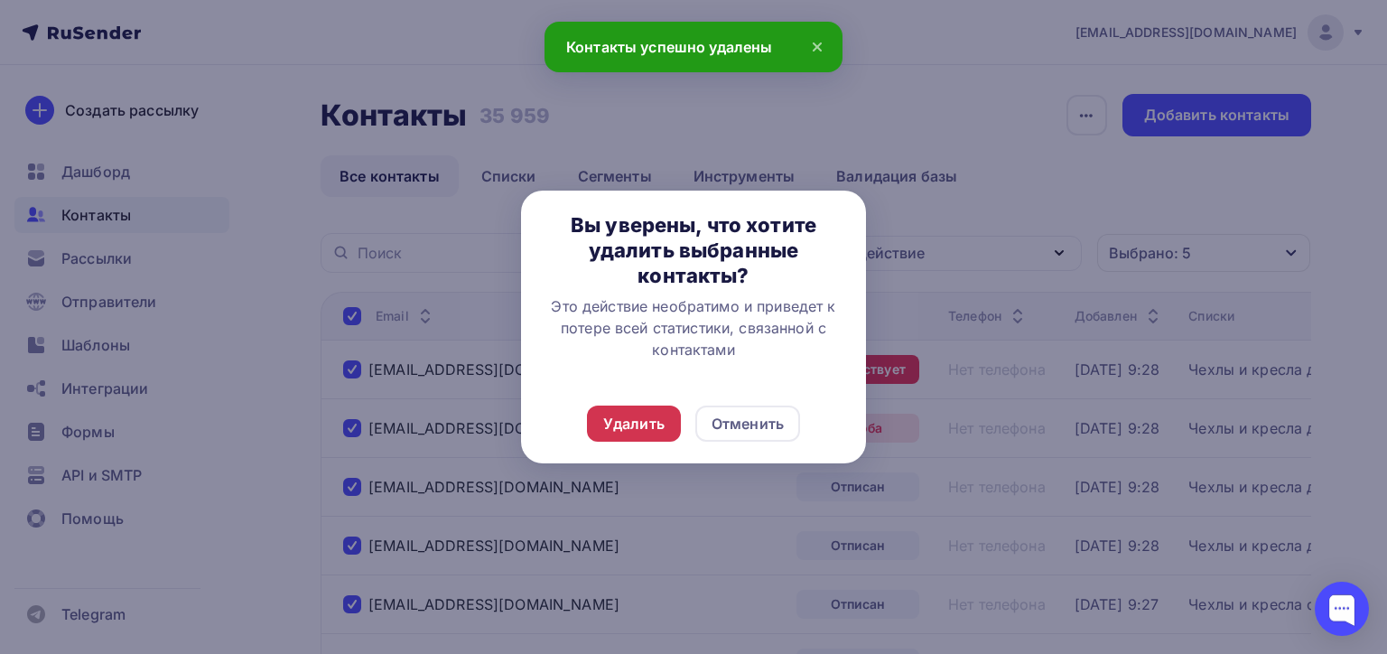
click at [659, 417] on div "Удалить" at bounding box center [633, 424] width 61 height 22
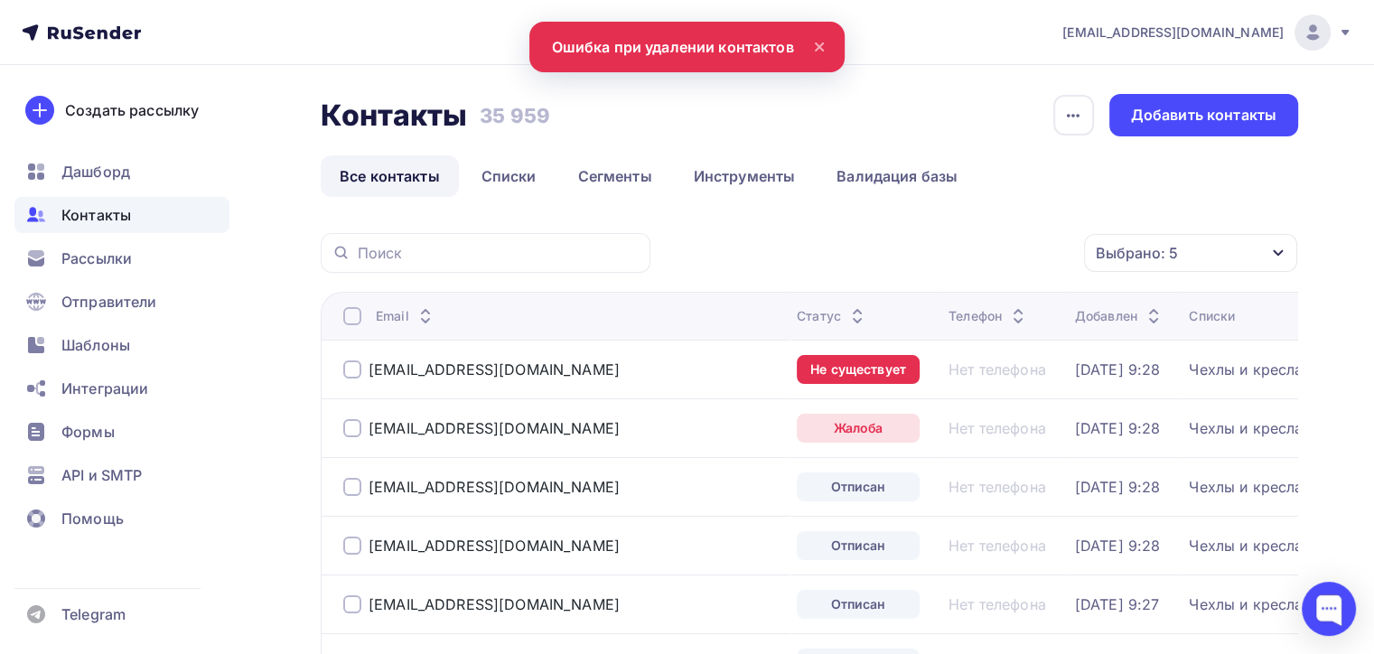
click at [359, 318] on div at bounding box center [352, 316] width 18 height 18
click at [354, 314] on div at bounding box center [352, 316] width 18 height 18
drag, startPoint x: 968, startPoint y: 277, endPoint x: 968, endPoint y: 257, distance: 19.9
click at [968, 257] on div "Действие" at bounding box center [949, 253] width 238 height 35
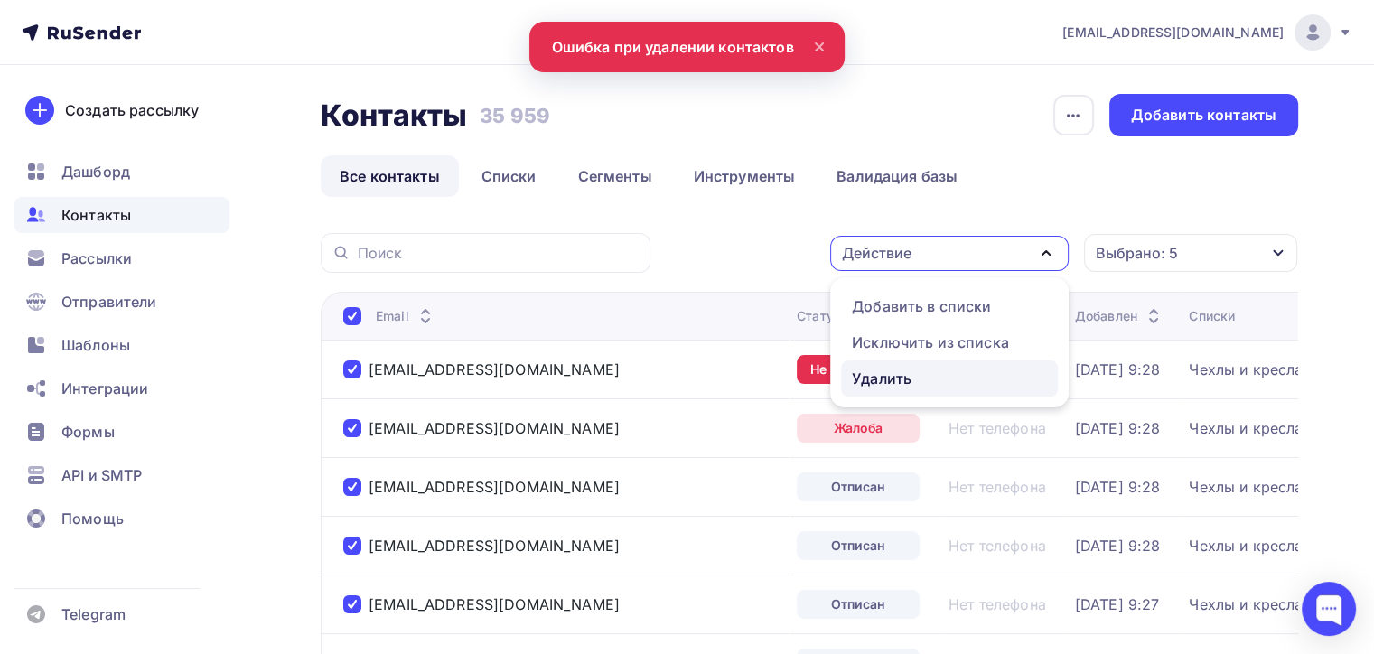
click at [929, 394] on link "Удалить" at bounding box center [949, 378] width 217 height 36
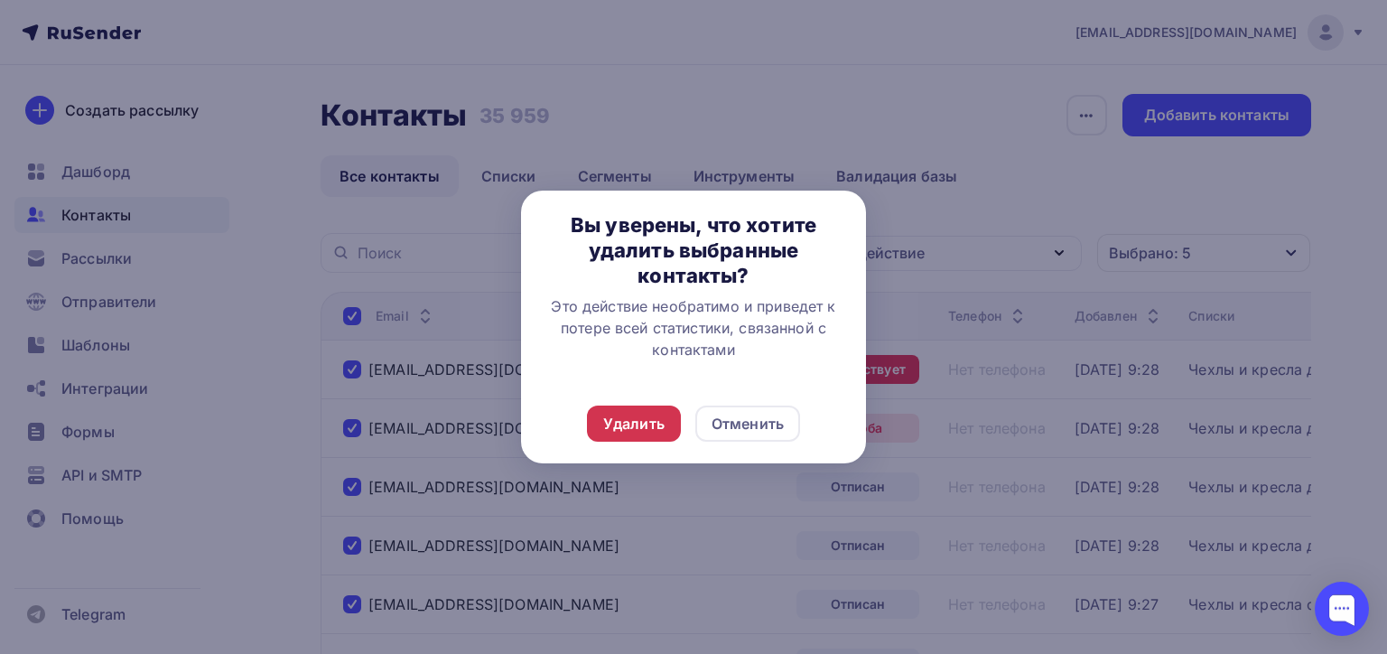
click at [638, 426] on div "Удалить" at bounding box center [633, 424] width 61 height 22
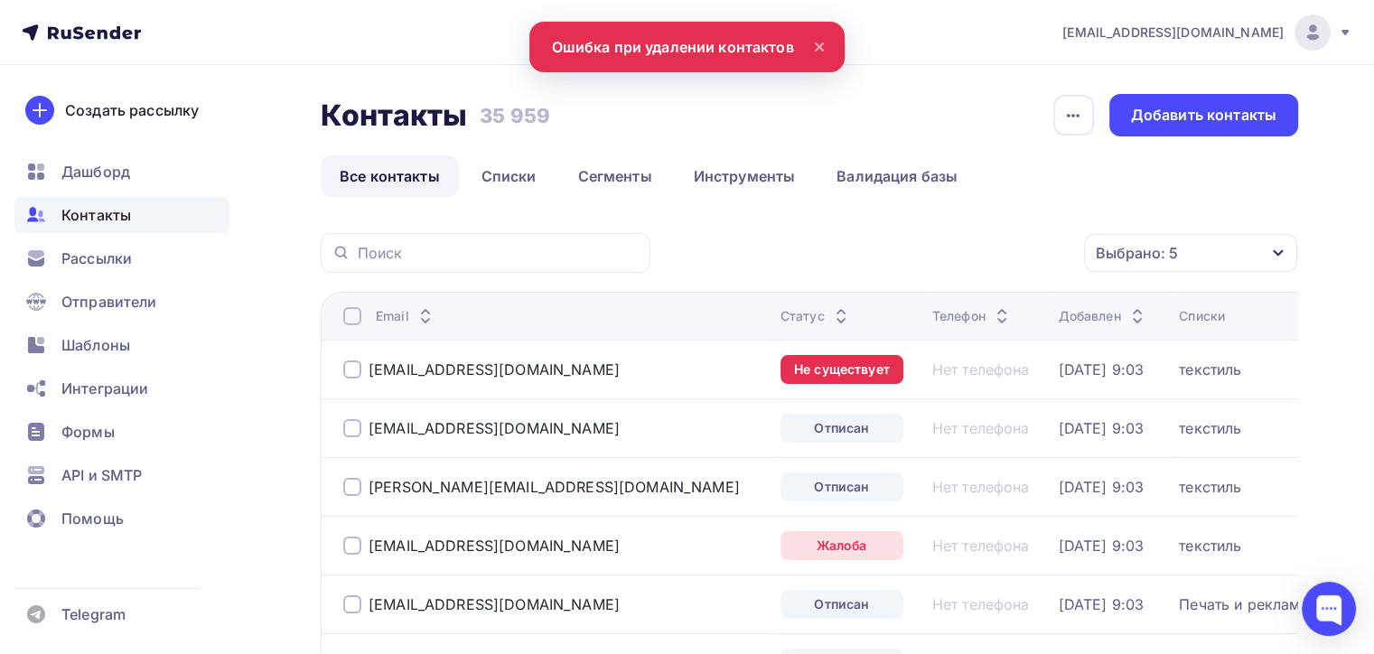
click at [351, 312] on div at bounding box center [352, 316] width 18 height 18
click at [354, 317] on div at bounding box center [352, 316] width 18 height 18
click at [906, 236] on div "Действие" at bounding box center [949, 253] width 238 height 35
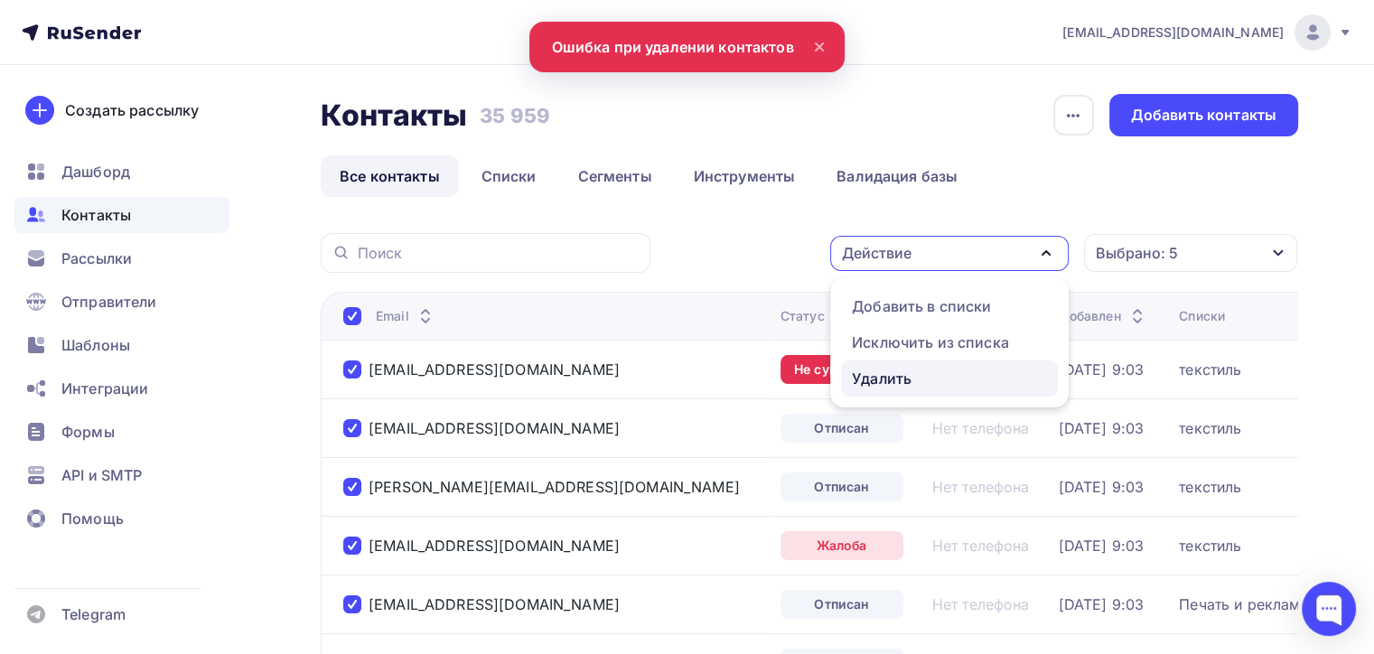
click at [872, 377] on div "Удалить" at bounding box center [882, 379] width 60 height 22
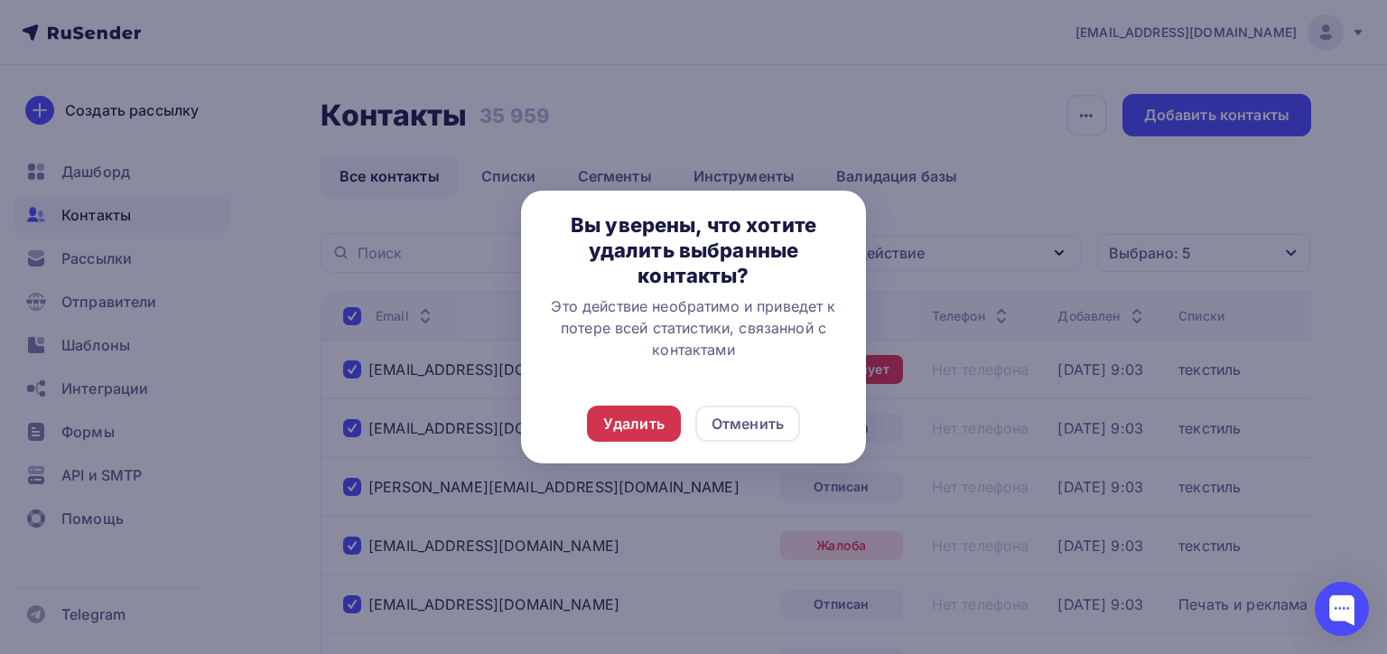
click at [626, 423] on div "Удалить" at bounding box center [633, 424] width 61 height 22
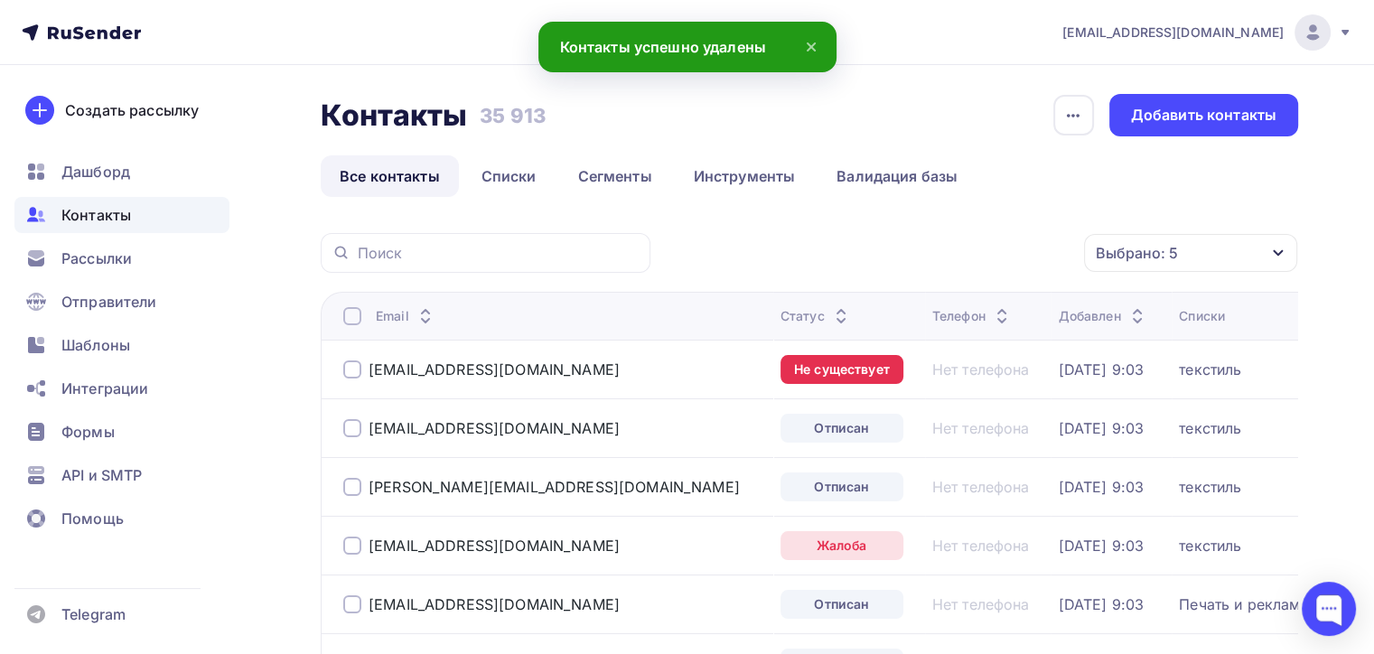
click at [352, 324] on th "Email" at bounding box center [547, 316] width 452 height 48
click at [351, 322] on div at bounding box center [352, 316] width 18 height 18
click at [349, 321] on div at bounding box center [352, 316] width 18 height 18
click at [997, 262] on div "Действие" at bounding box center [949, 253] width 238 height 35
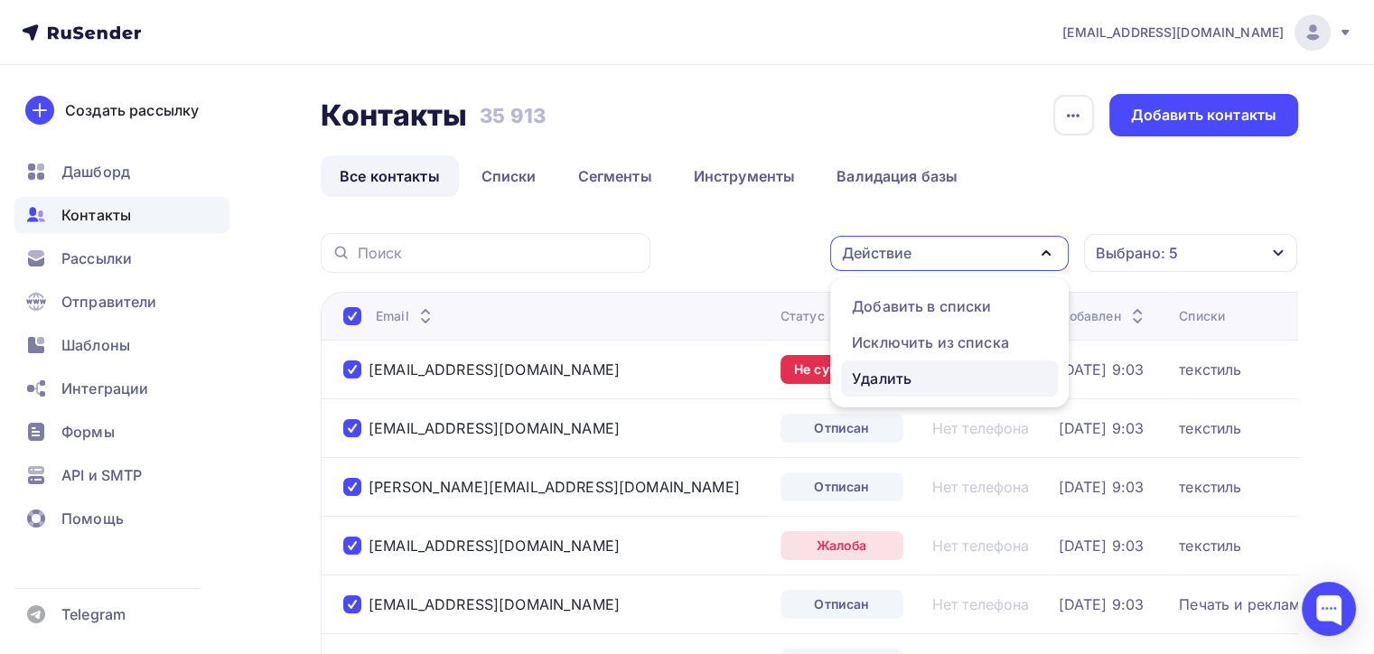
click at [903, 384] on div "Удалить" at bounding box center [882, 379] width 60 height 22
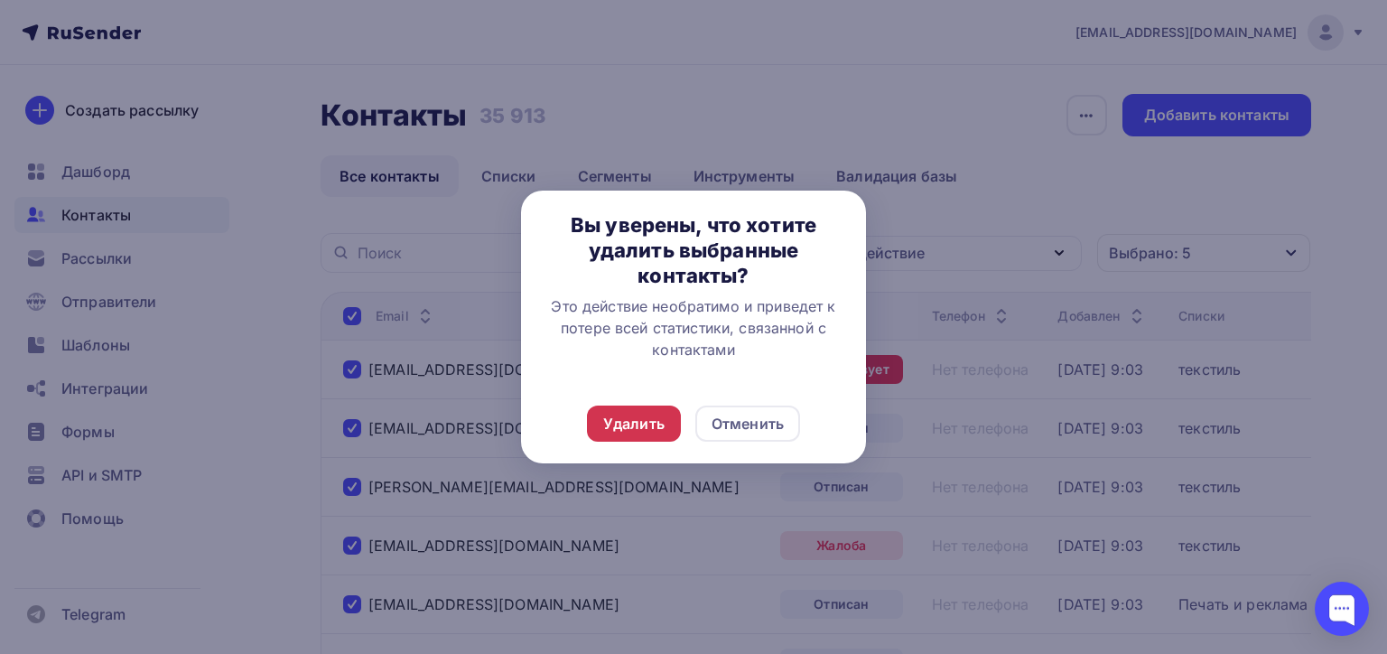
click at [659, 417] on div "Удалить" at bounding box center [633, 424] width 61 height 22
